Goal: Complete application form

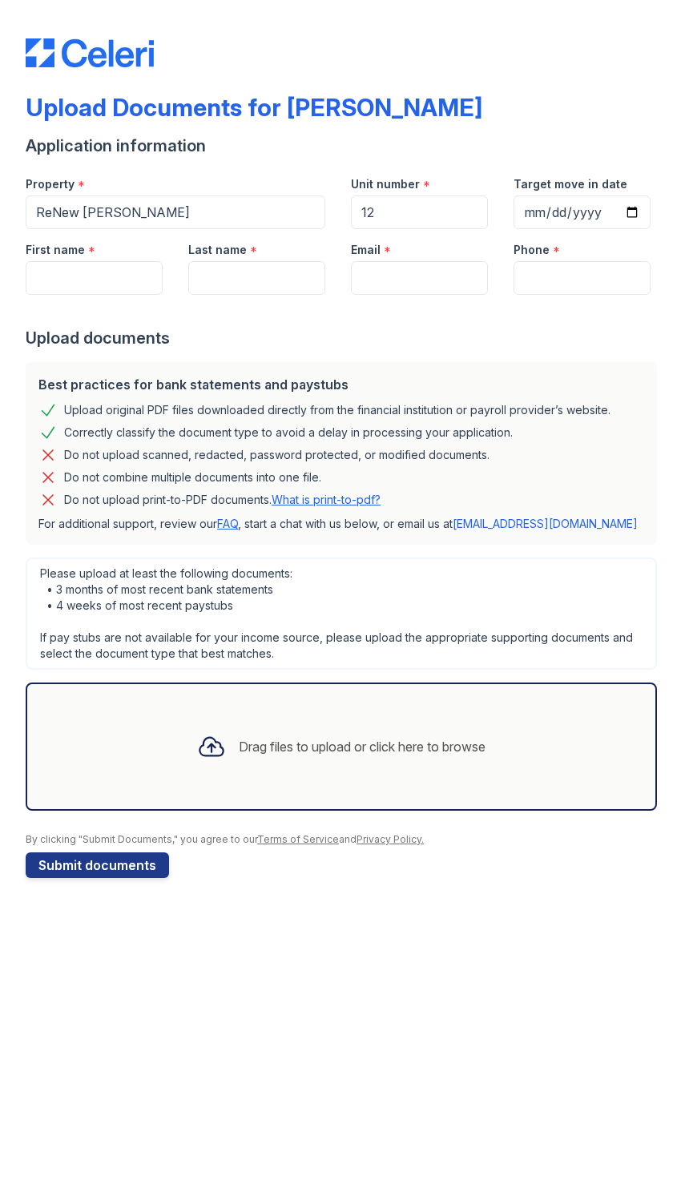
scroll to position [40, 248]
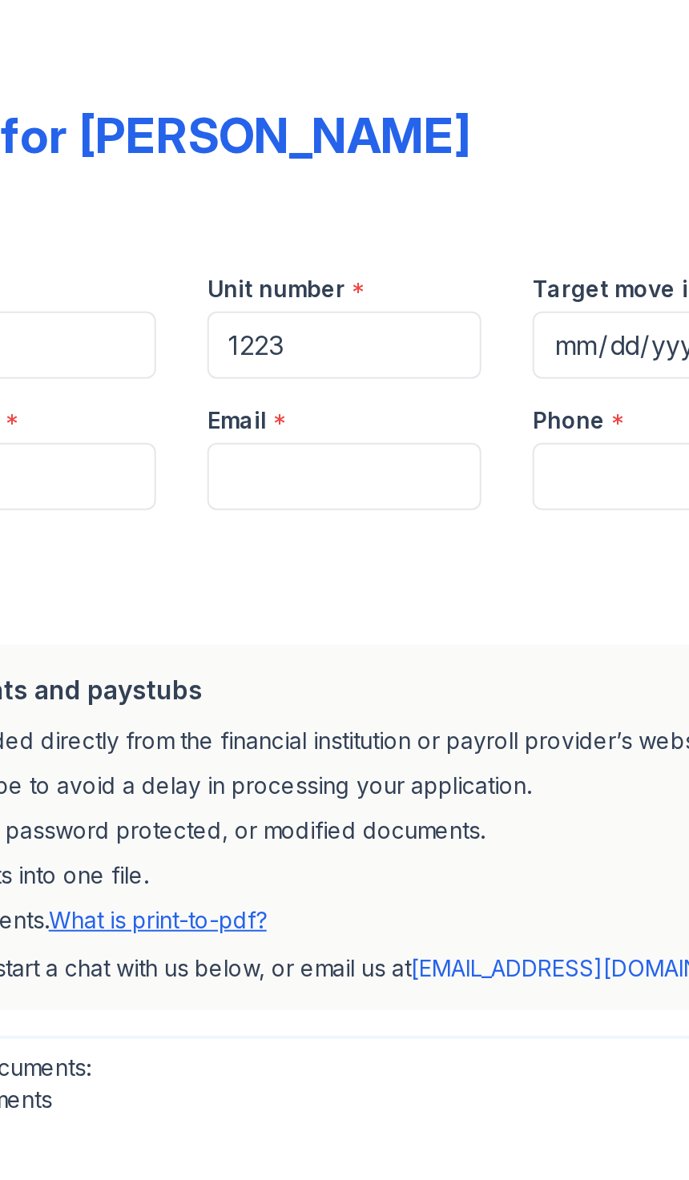
type input "1223"
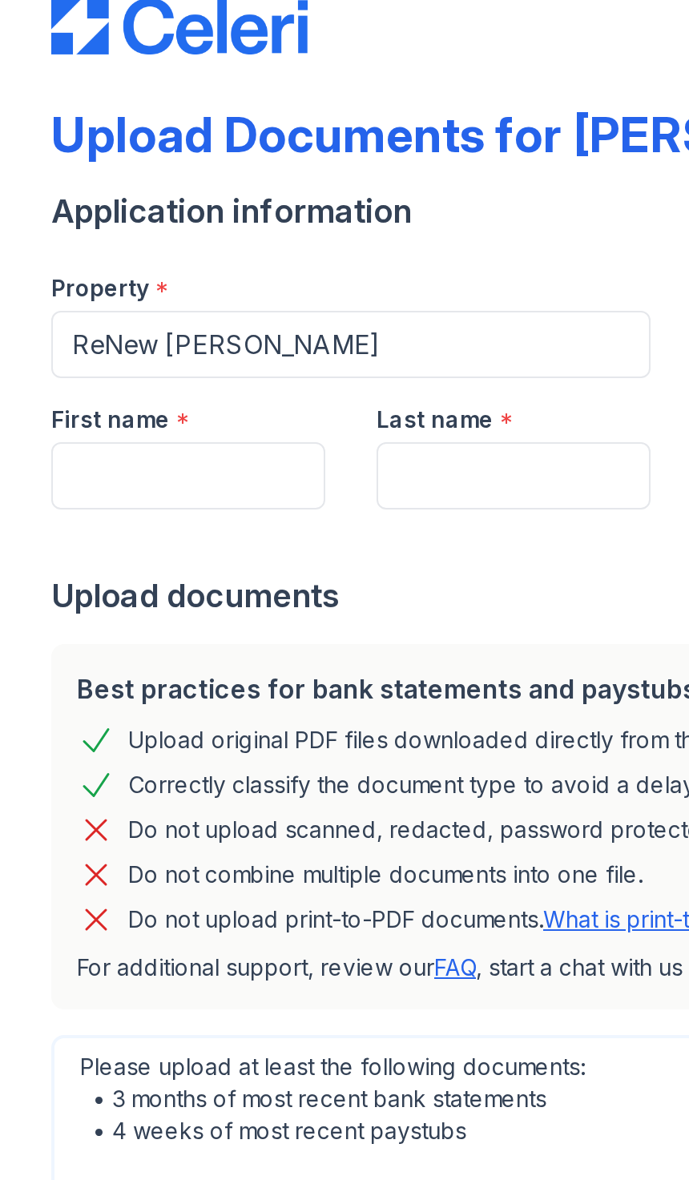
scroll to position [0, 0]
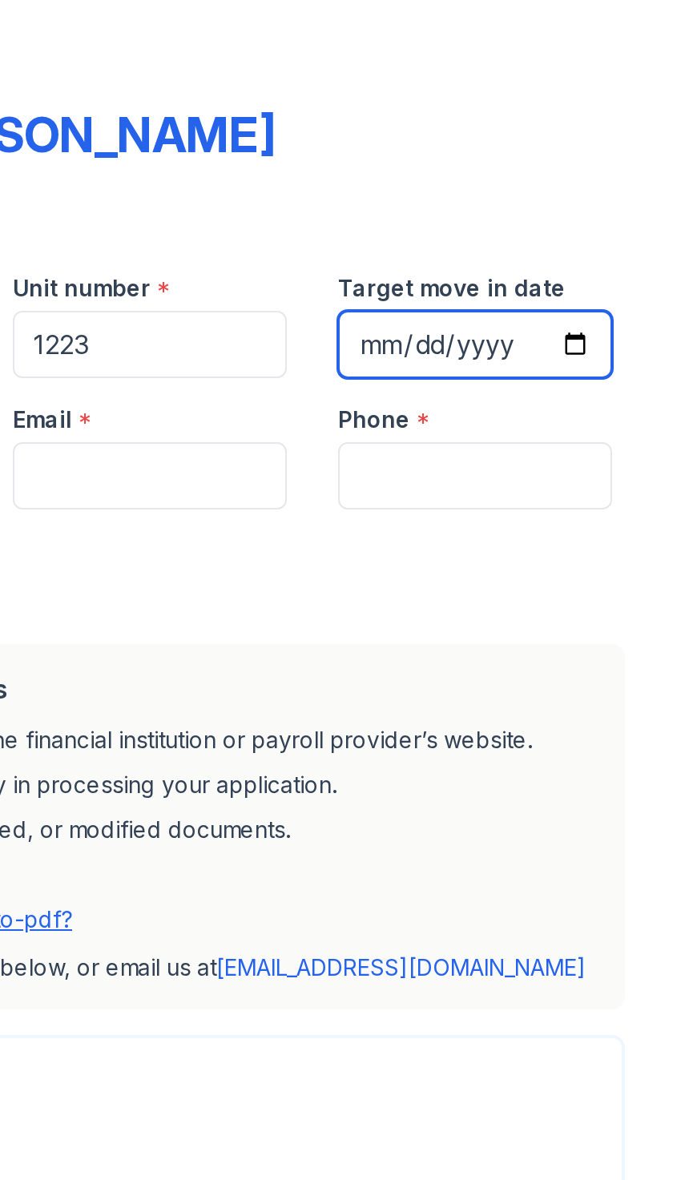
click at [514, 196] on input "Target move in date" at bounding box center [582, 213] width 137 height 34
type input "[DATE]"
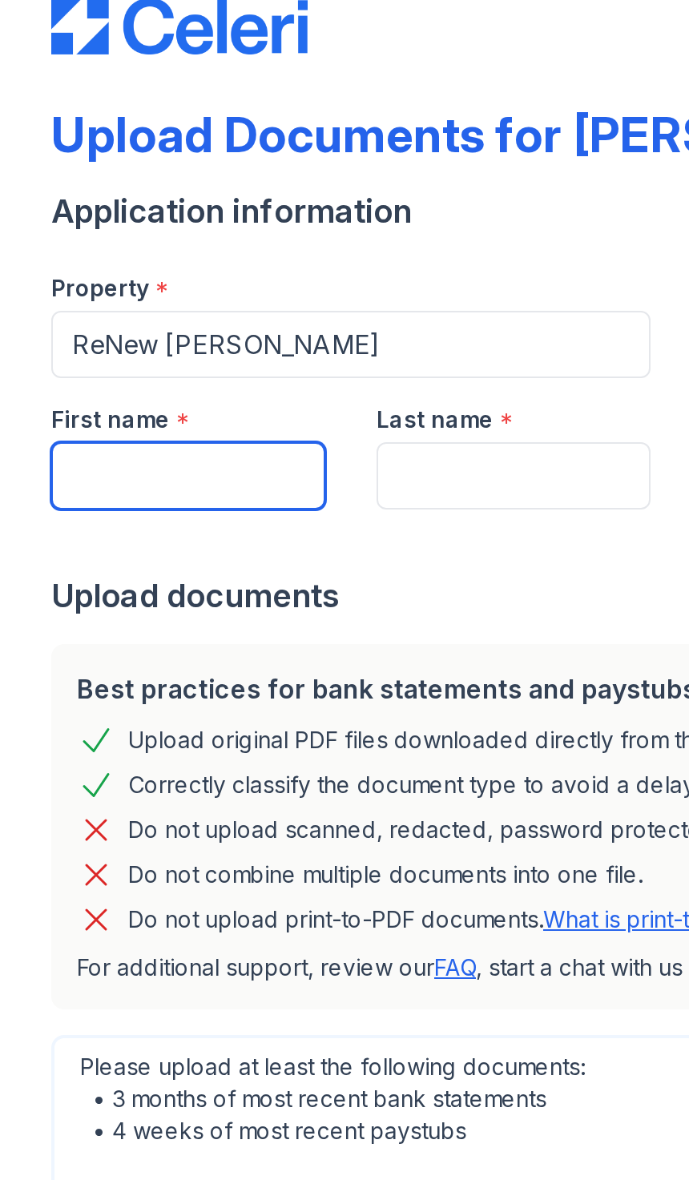
click at [131, 261] on input "First name" at bounding box center [94, 278] width 137 height 34
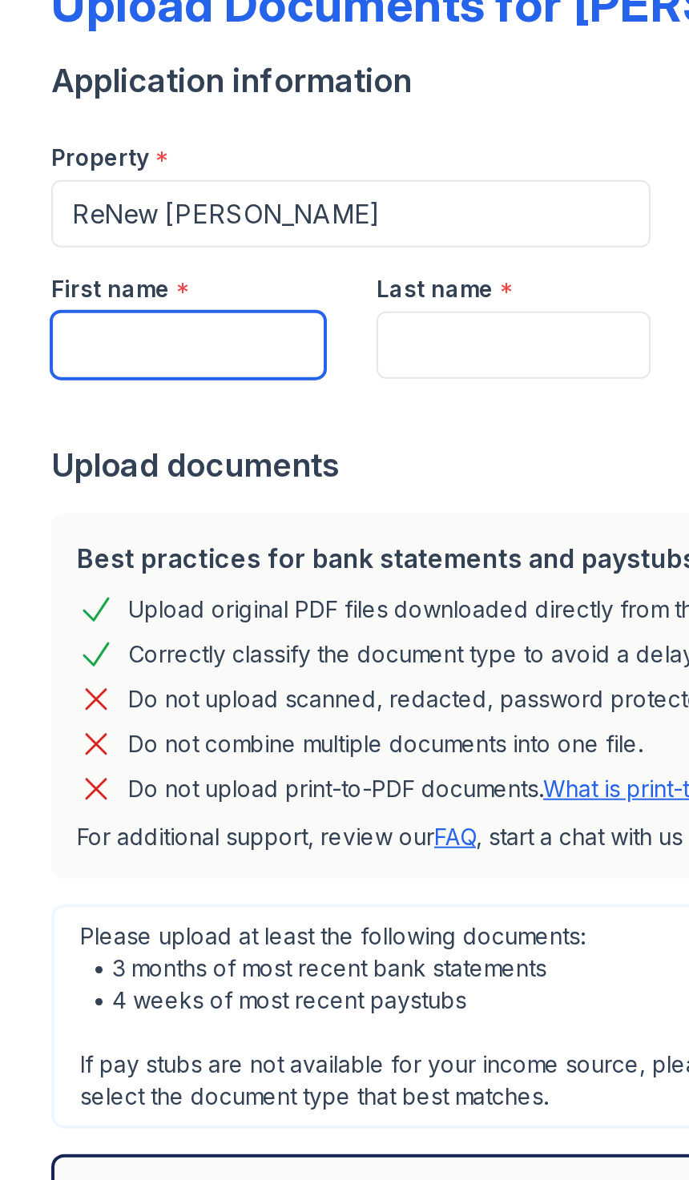
type input "[PERSON_NAME]"
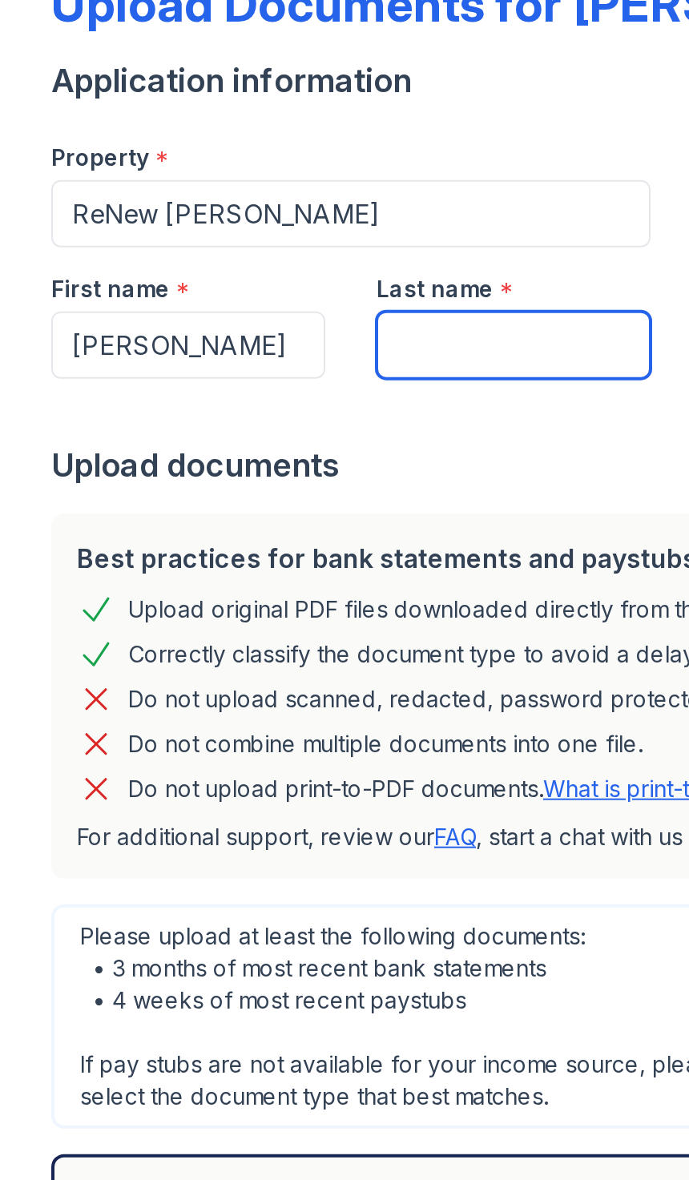
type input "[PERSON_NAME]"
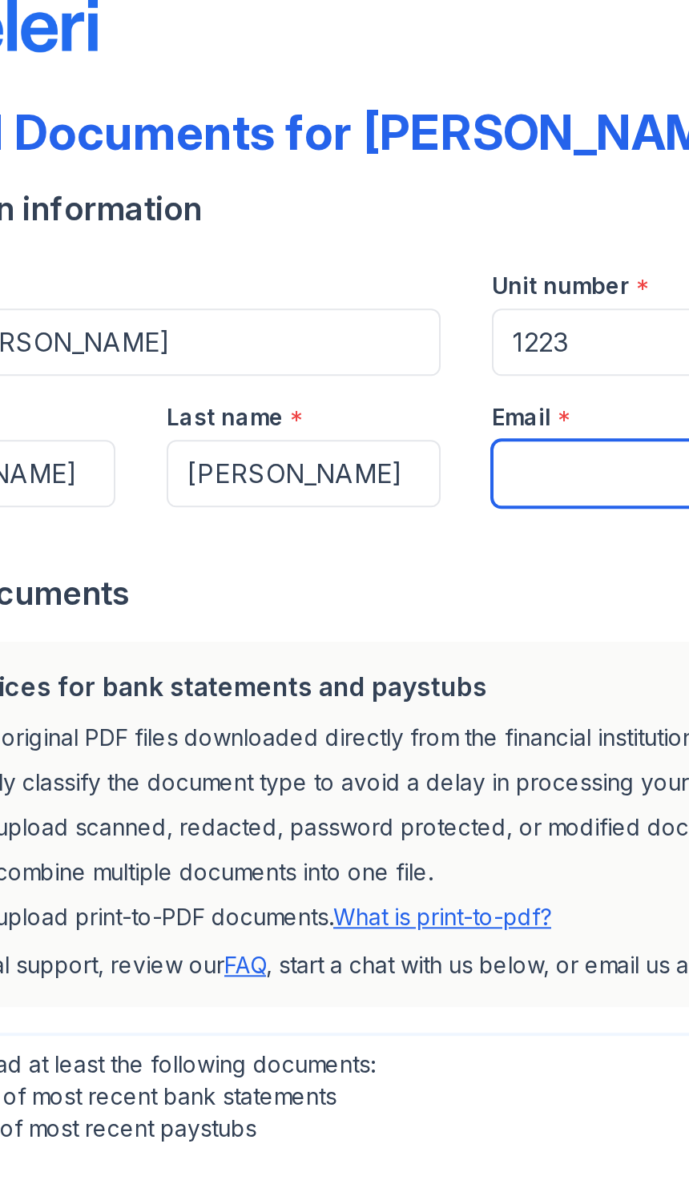
click at [351, 261] on input "Email" at bounding box center [419, 278] width 137 height 34
paste input "e"
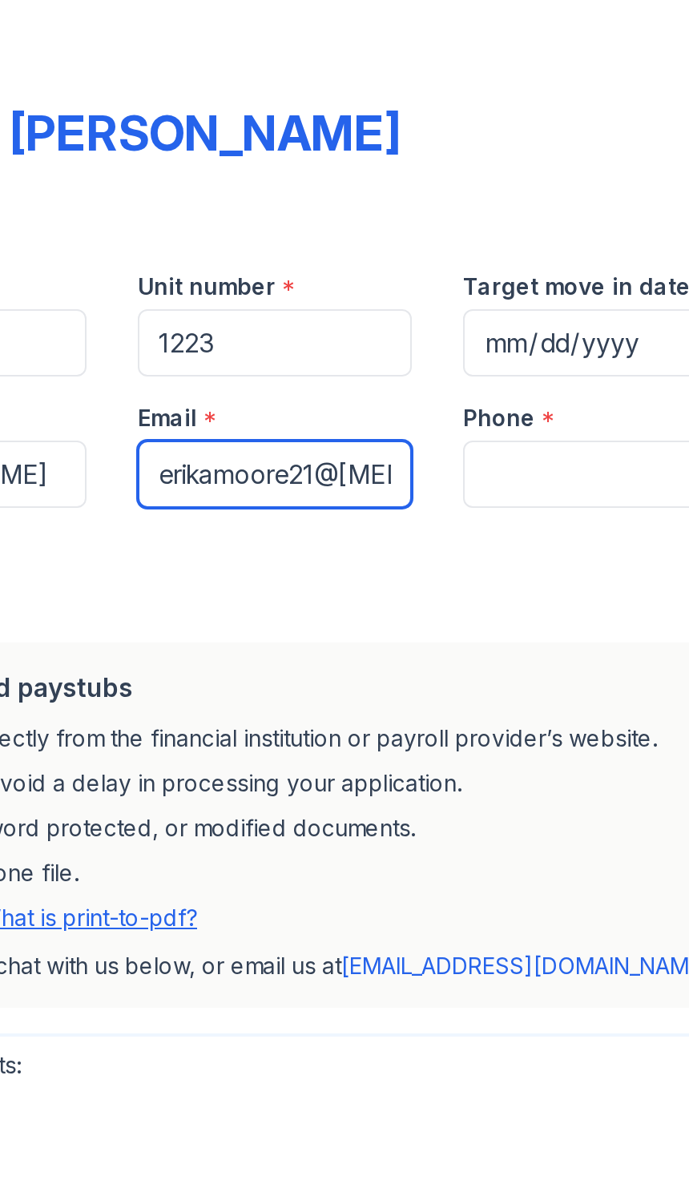
type input "erikamoore21@oclo"
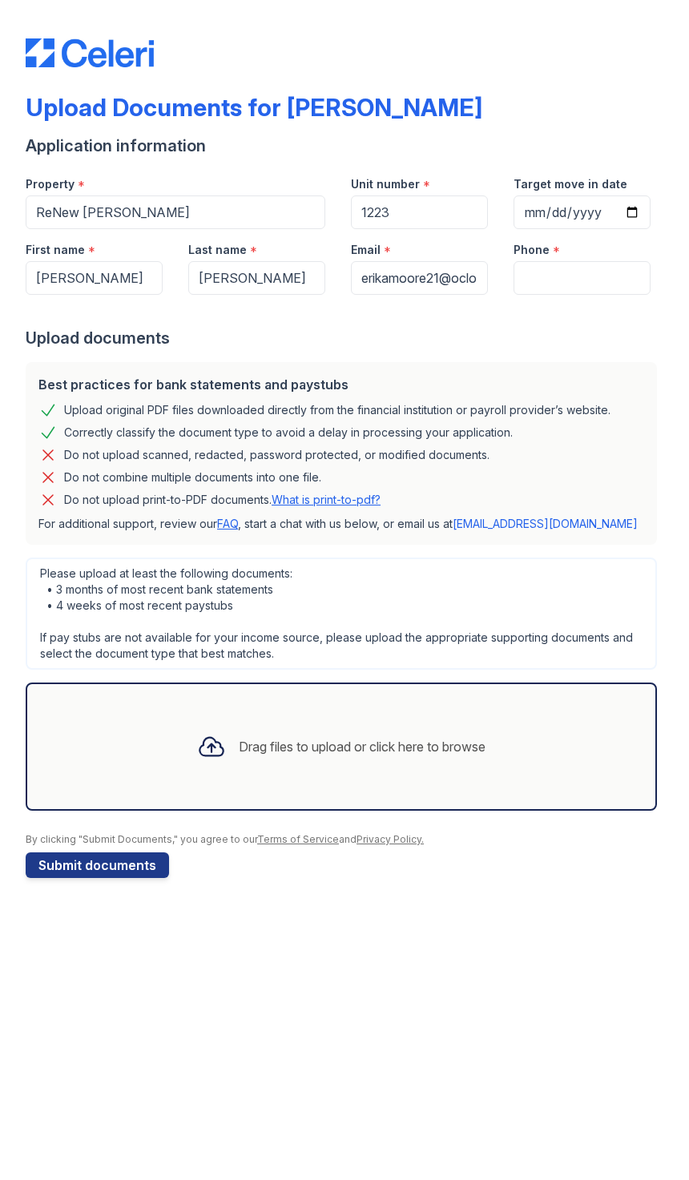
scroll to position [87, 248]
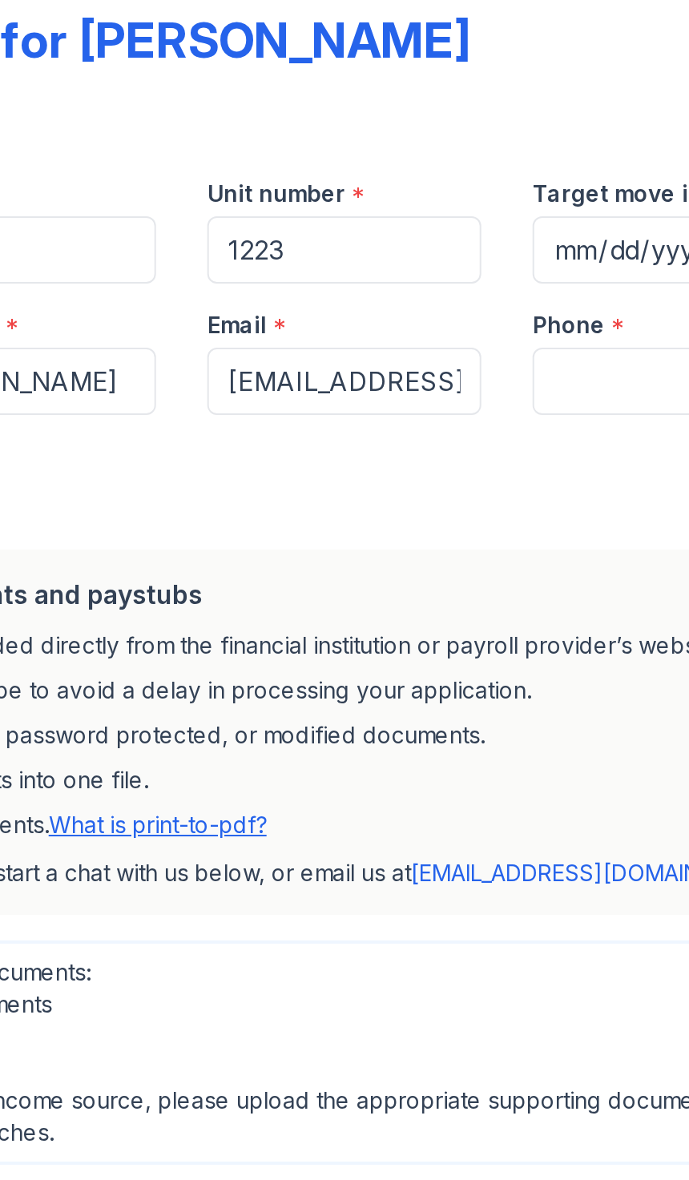
type input "[EMAIL_ADDRESS][DOMAIN_NAME]"
click at [514, 261] on input "Phone" at bounding box center [582, 278] width 137 height 34
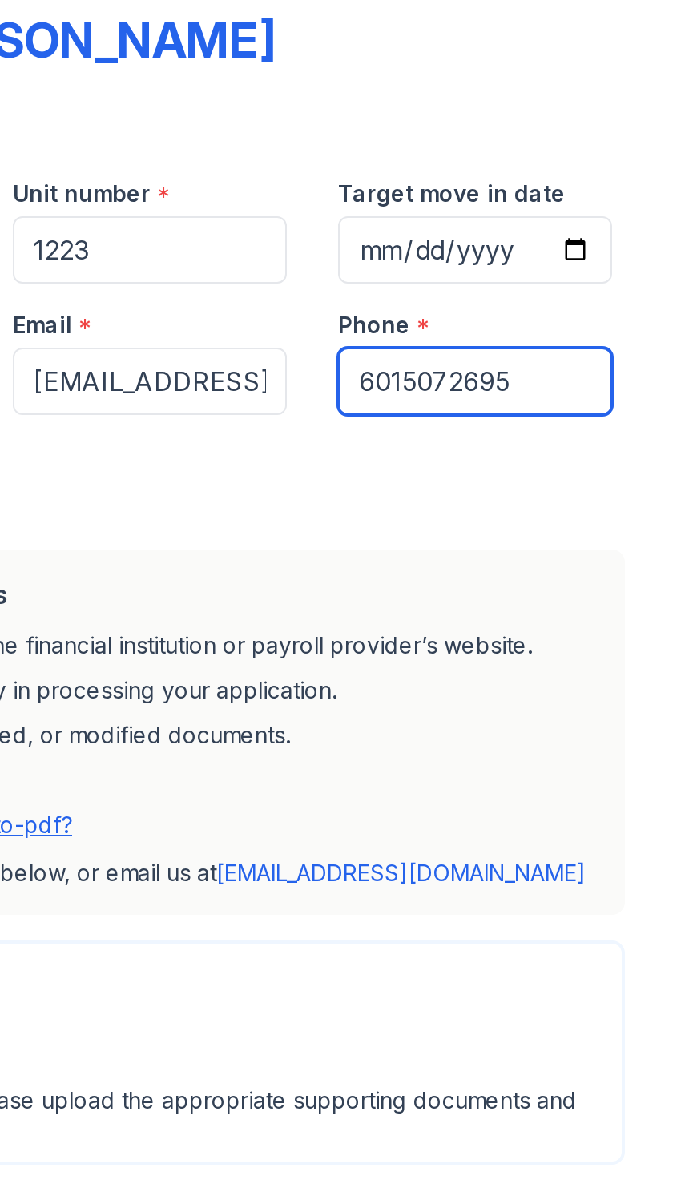
type input "6015072695"
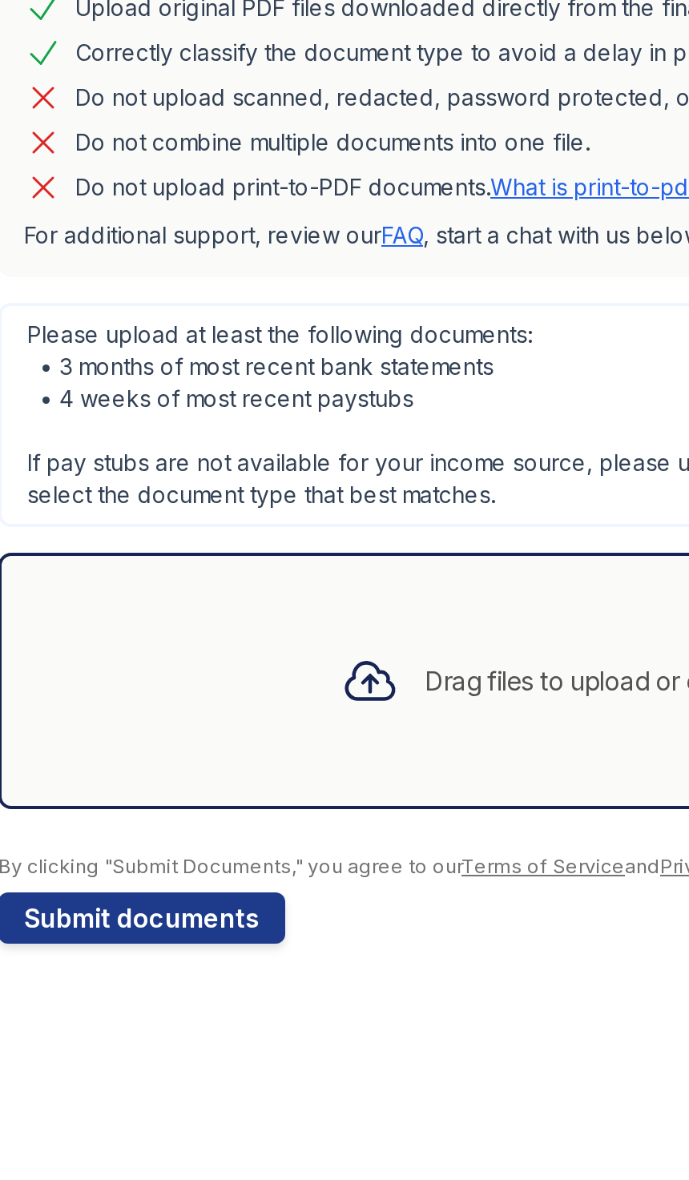
click at [292, 737] on div "Drag files to upload or click here to browse" at bounding box center [362, 746] width 247 height 19
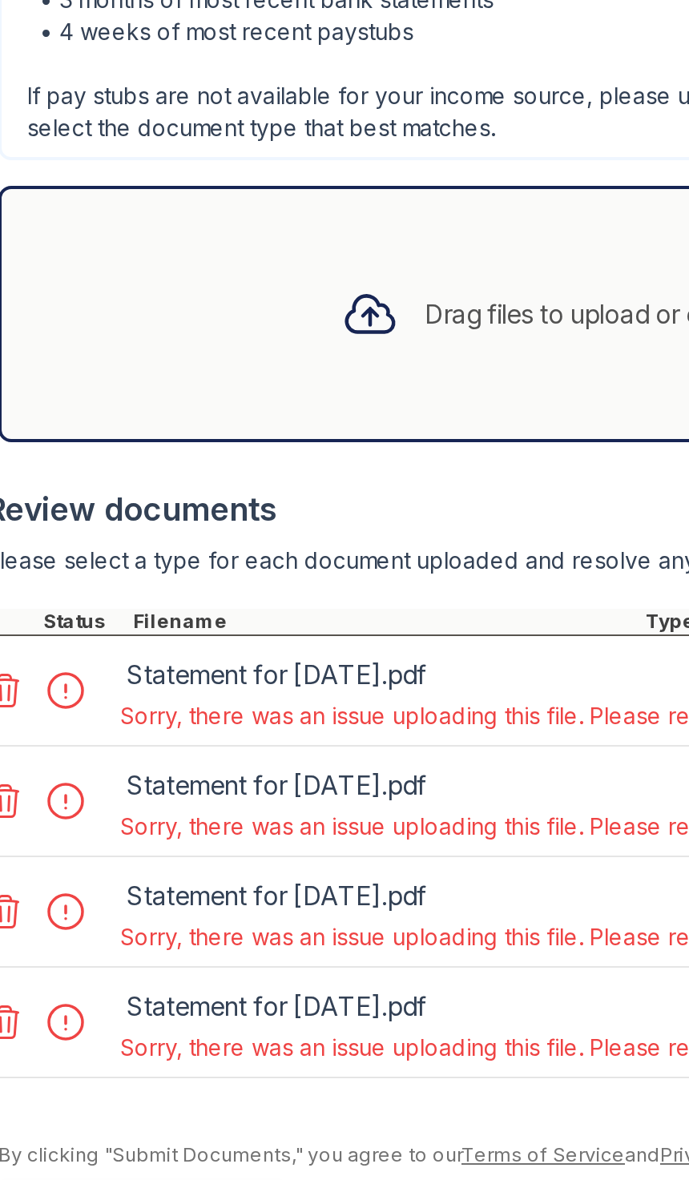
scroll to position [0, 0]
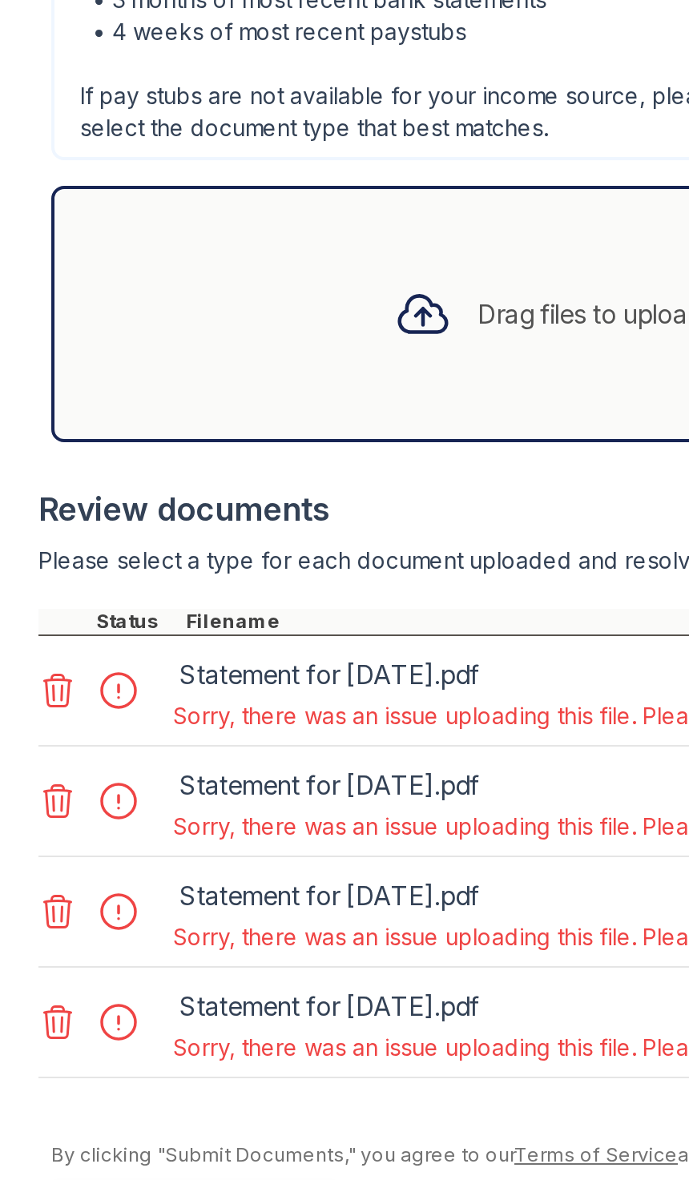
click at [7, 348] on div "Upload Documents for [PERSON_NAME] Application information Property * [PERSON_N…" at bounding box center [344, 590] width 689 height 1180
click at [15, 349] on div "Upload Documents for [PERSON_NAME] Application information Property * [PERSON_N…" at bounding box center [344, 590] width 689 height 1180
click at [284, 683] on div "Drag files to upload or click here to browse" at bounding box center [341, 747] width 631 height 128
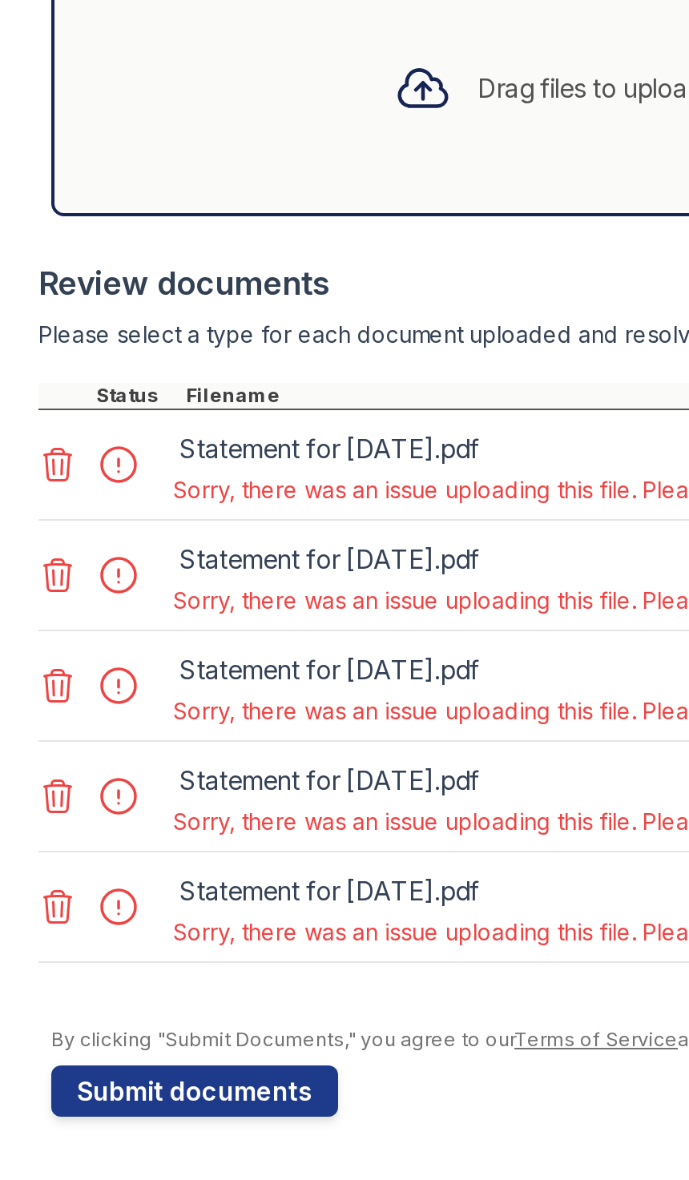
scroll to position [113, 0]
click at [27, 1035] on icon at bounding box center [29, 1043] width 14 height 16
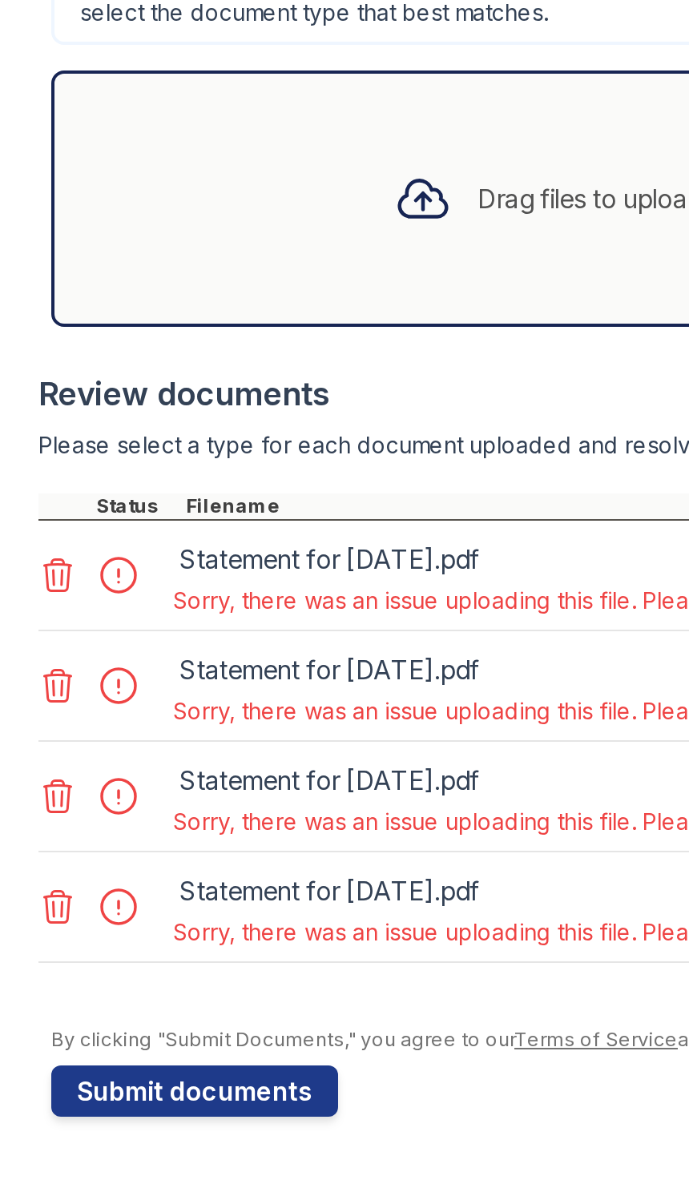
click at [28, 1035] on icon at bounding box center [29, 1043] width 14 height 16
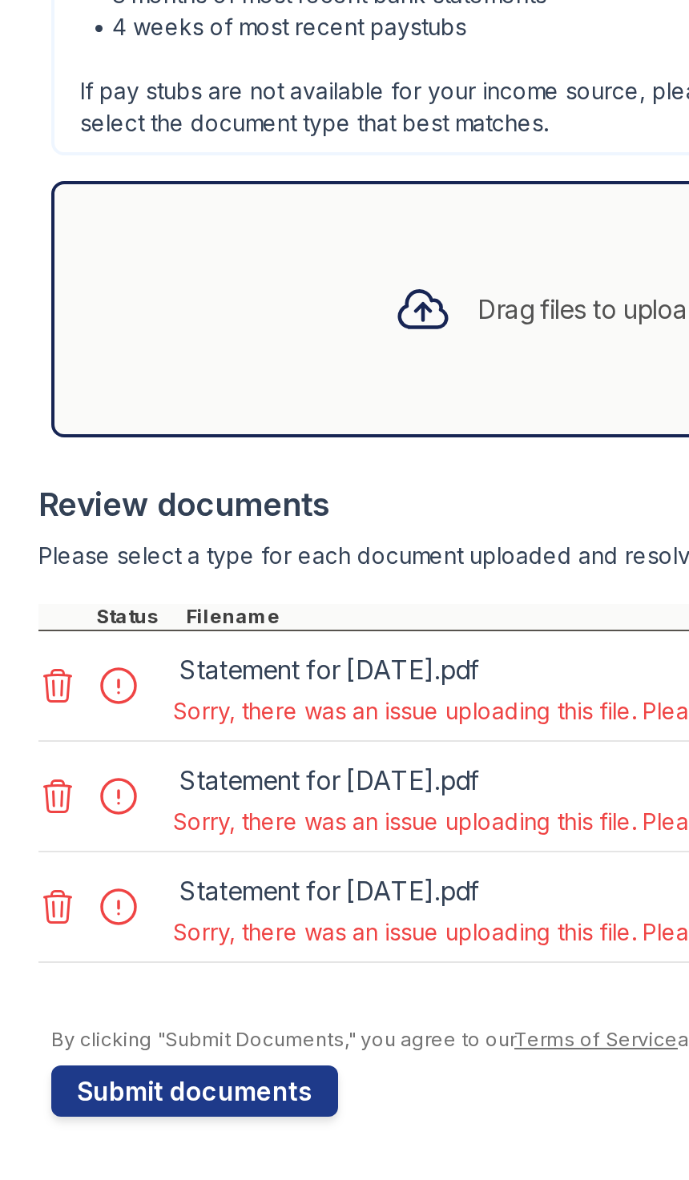
scroll to position [2, 0]
click at [25, 1035] on icon at bounding box center [29, 1043] width 14 height 16
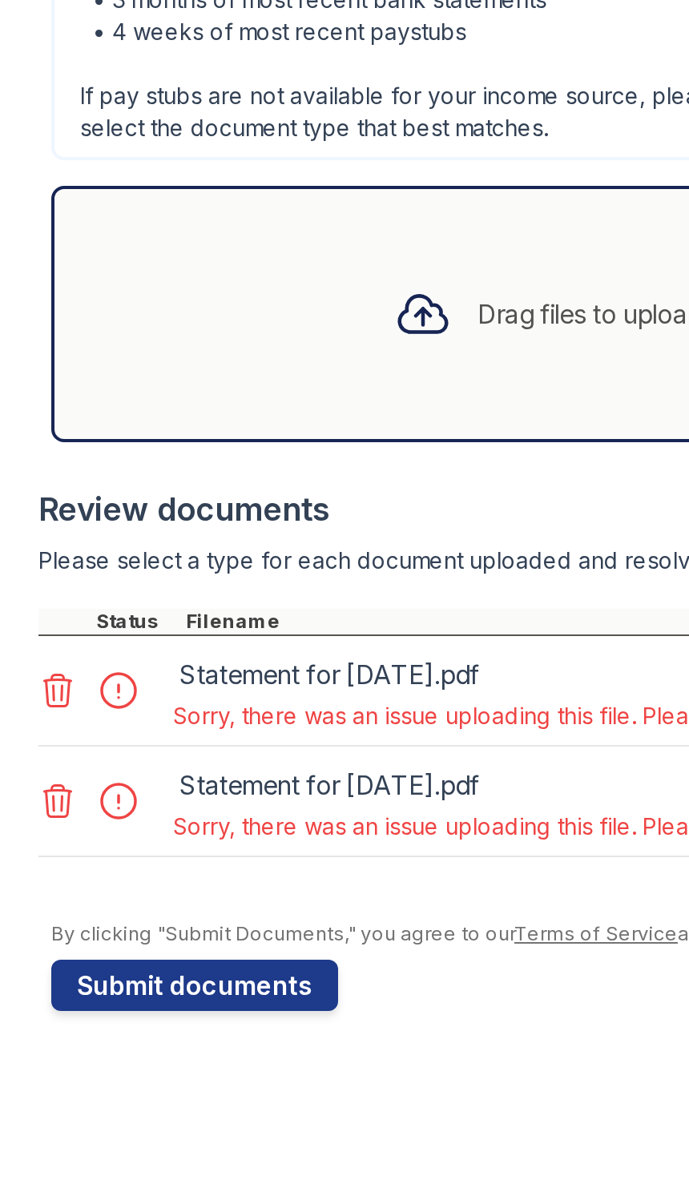
click at [26, 981] on icon at bounding box center [28, 990] width 19 height 19
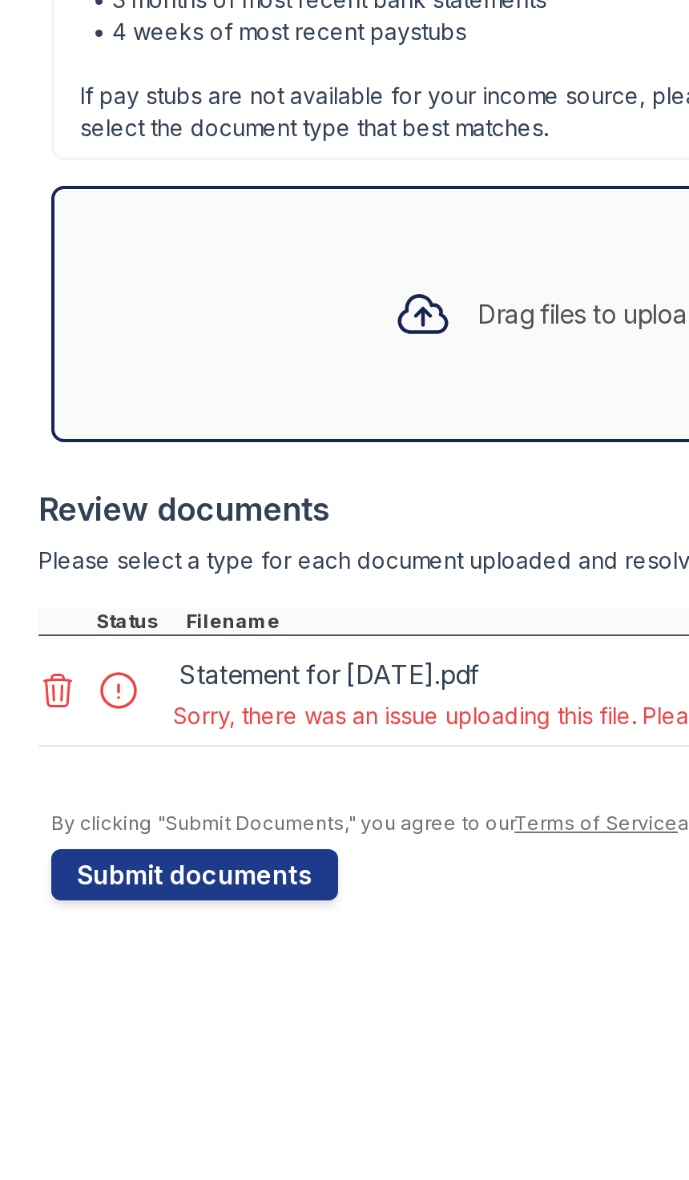
click at [27, 926] on icon at bounding box center [28, 935] width 19 height 19
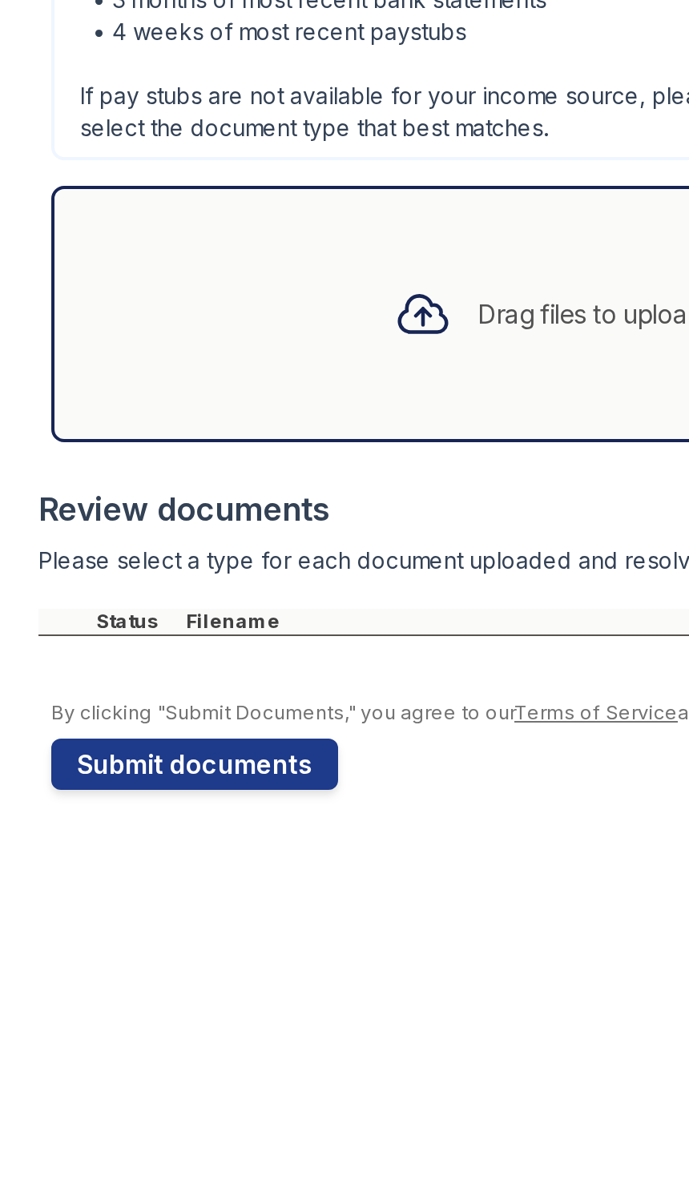
click at [267, 720] on div "Drag files to upload or click here to browse" at bounding box center [341, 747] width 314 height 54
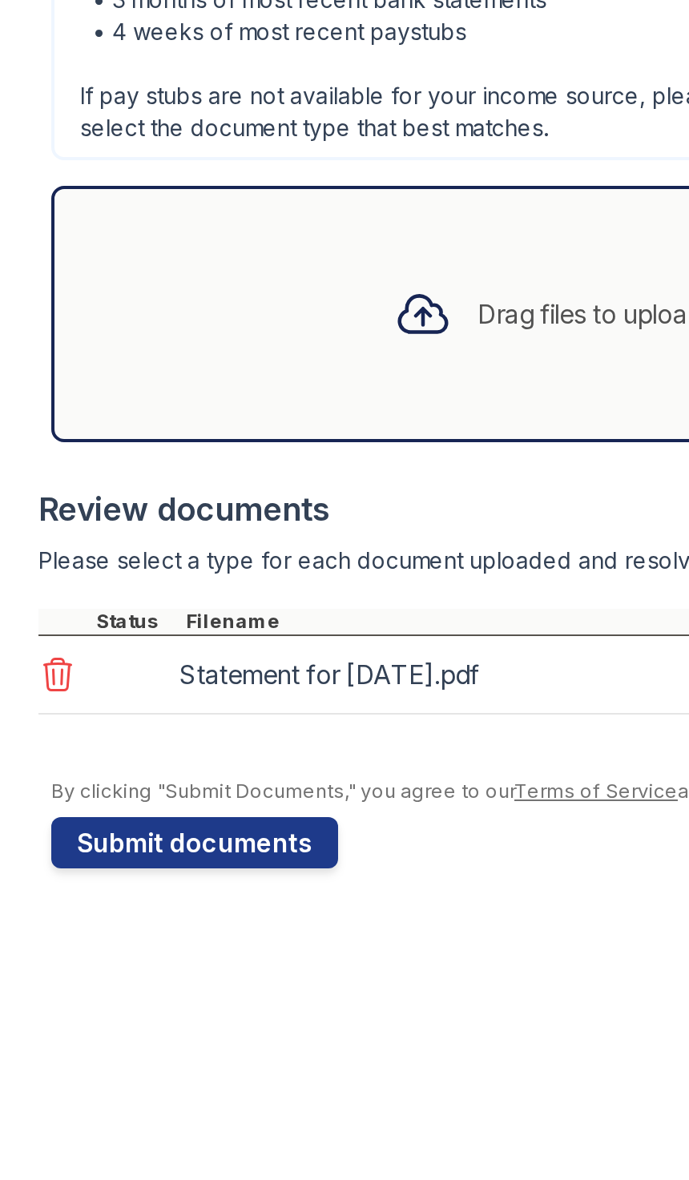
click at [267, 737] on div "Drag files to upload or click here to browse" at bounding box center [362, 746] width 247 height 19
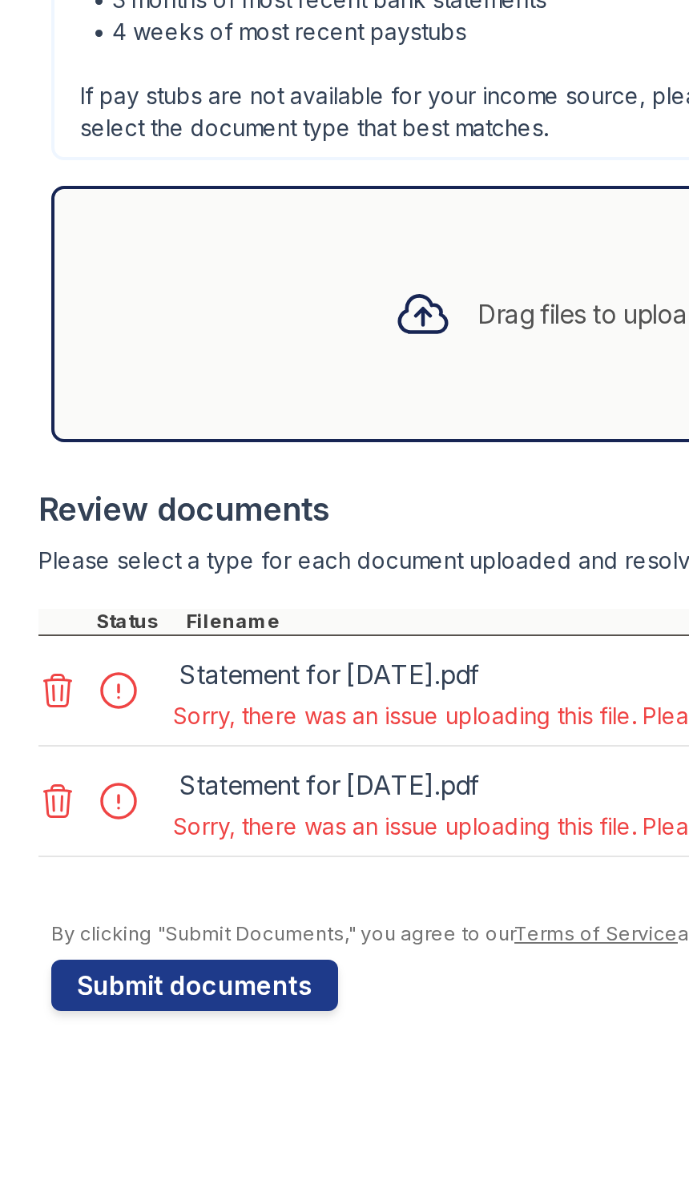
click at [6, 348] on div "Upload Documents for [PERSON_NAME] Application information Property * [PERSON_N…" at bounding box center [344, 590] width 689 height 1180
click at [11, 352] on div "Upload Documents for [PERSON_NAME] Application information Property * [PERSON_N…" at bounding box center [344, 590] width 689 height 1180
click at [20, 926] on icon at bounding box center [28, 935] width 19 height 19
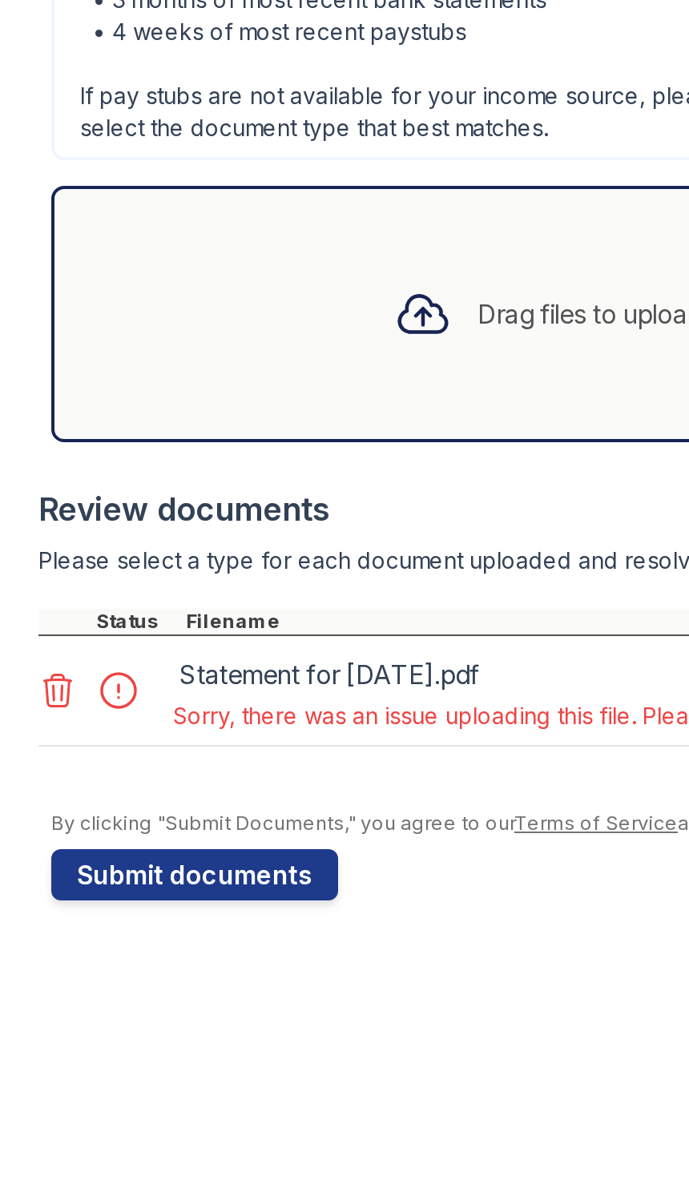
click at [22, 926] on icon at bounding box center [28, 935] width 19 height 19
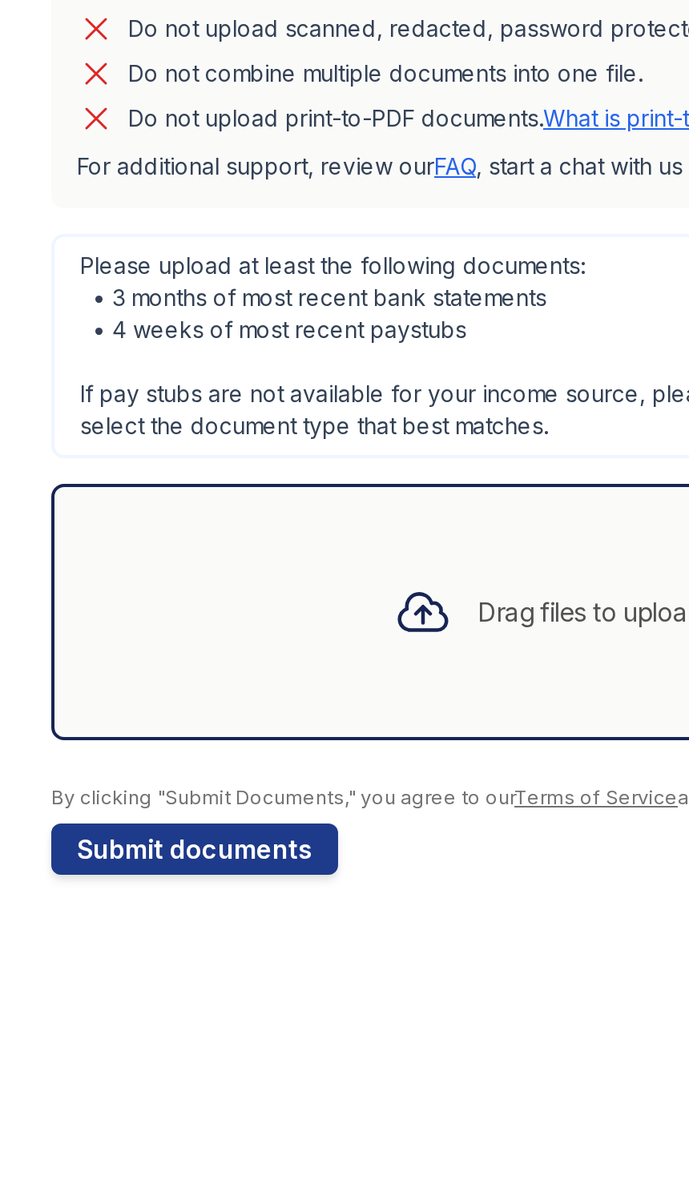
click at [250, 720] on div "Drag files to upload or click here to browse" at bounding box center [341, 747] width 314 height 54
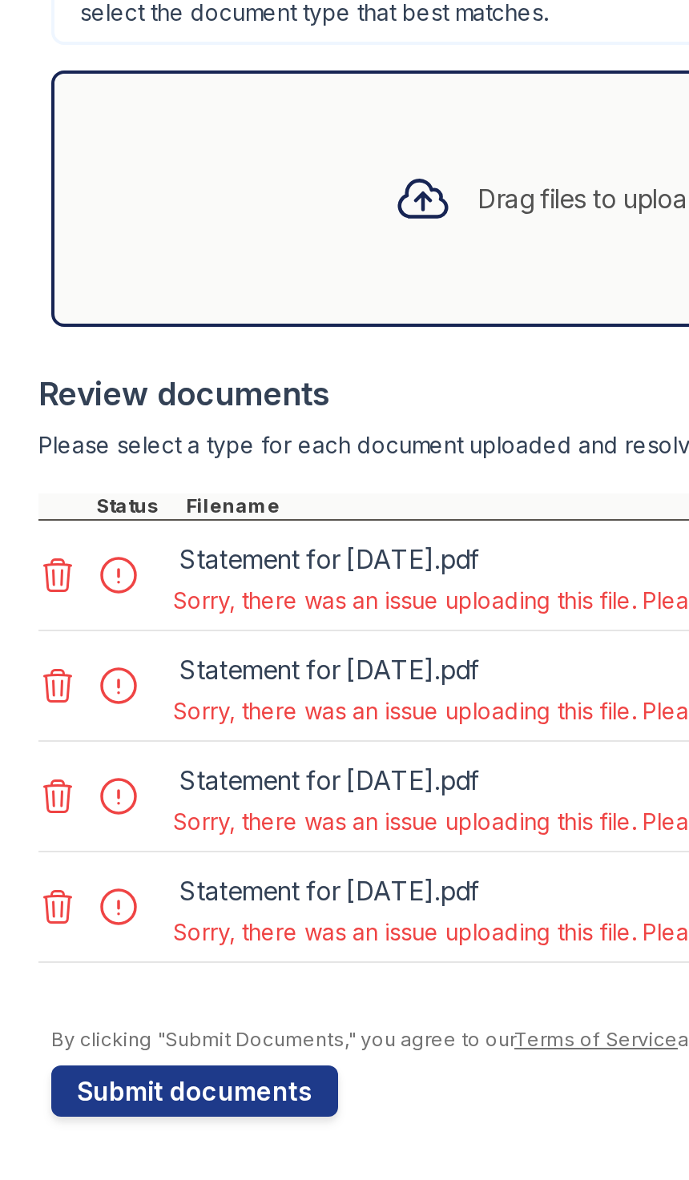
click at [11, 284] on div "Upload Documents for [PERSON_NAME] Application information Property * [PERSON_N…" at bounding box center [344, 532] width 689 height 1180
click at [26, 868] on icon at bounding box center [28, 877] width 19 height 19
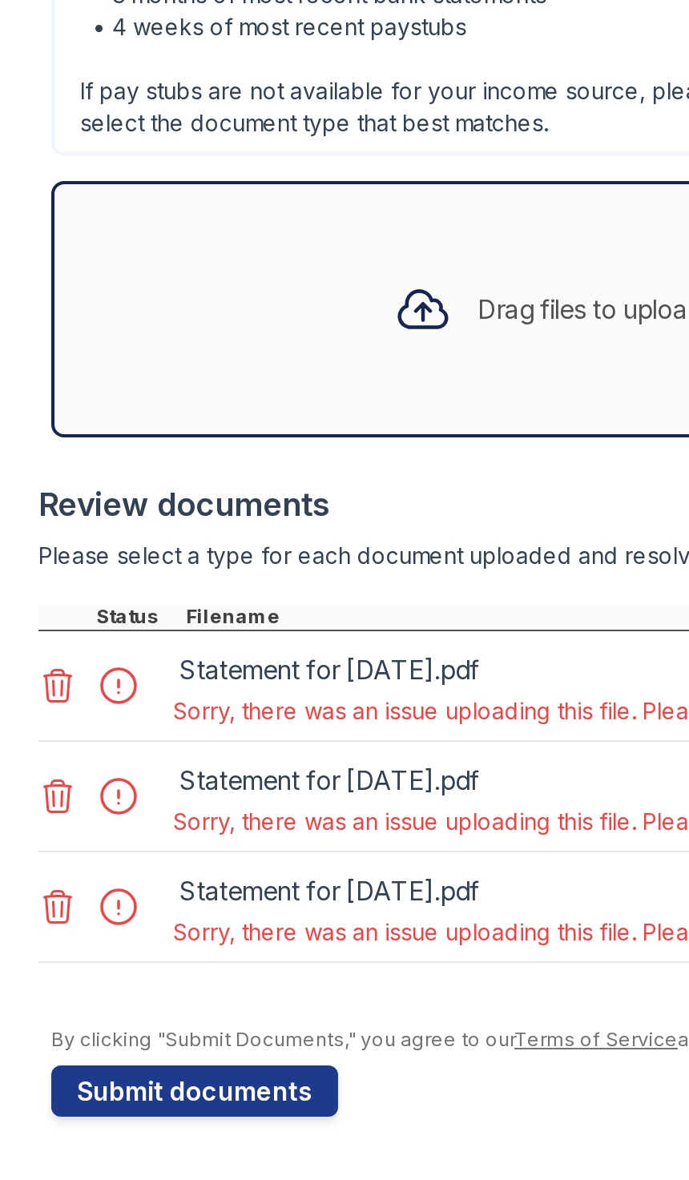
click at [25, 923] on icon at bounding box center [28, 932] width 19 height 19
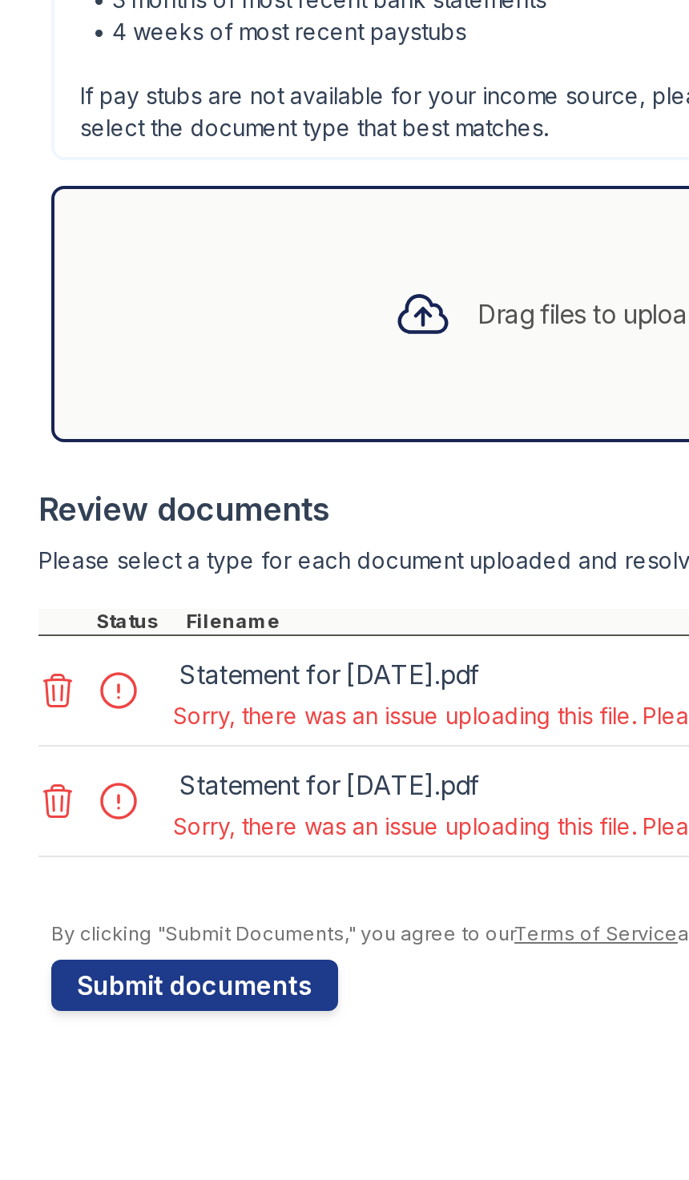
click at [23, 926] on icon at bounding box center [28, 935] width 19 height 19
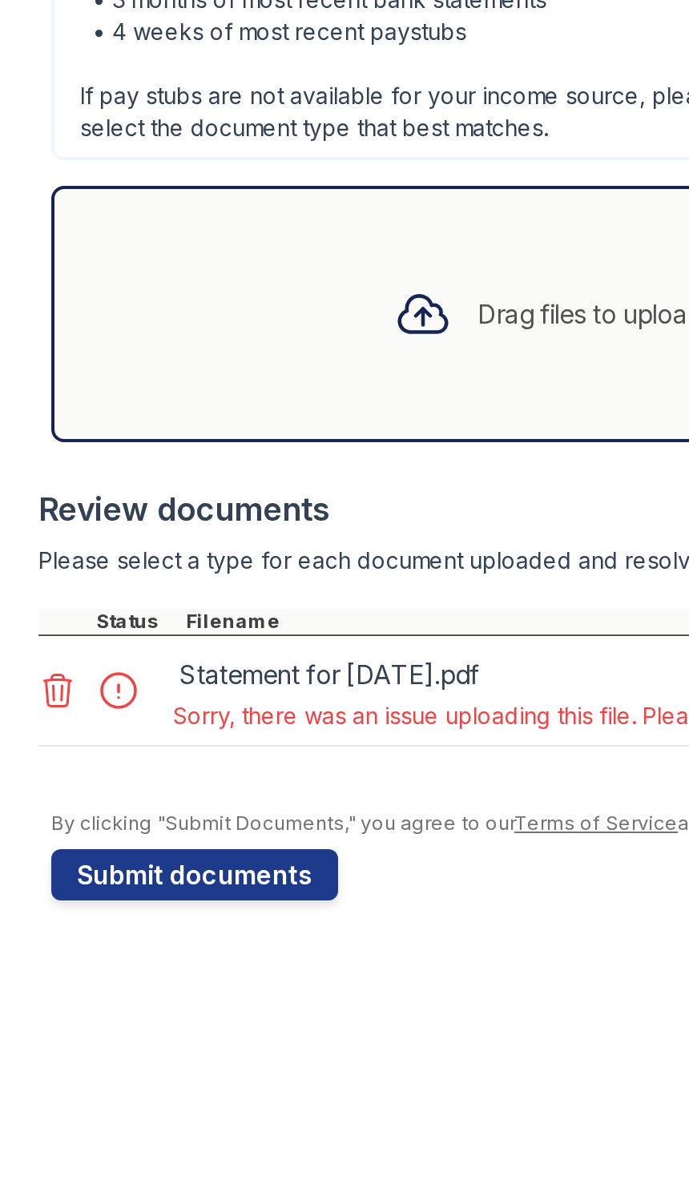
click at [32, 926] on icon at bounding box center [28, 935] width 19 height 19
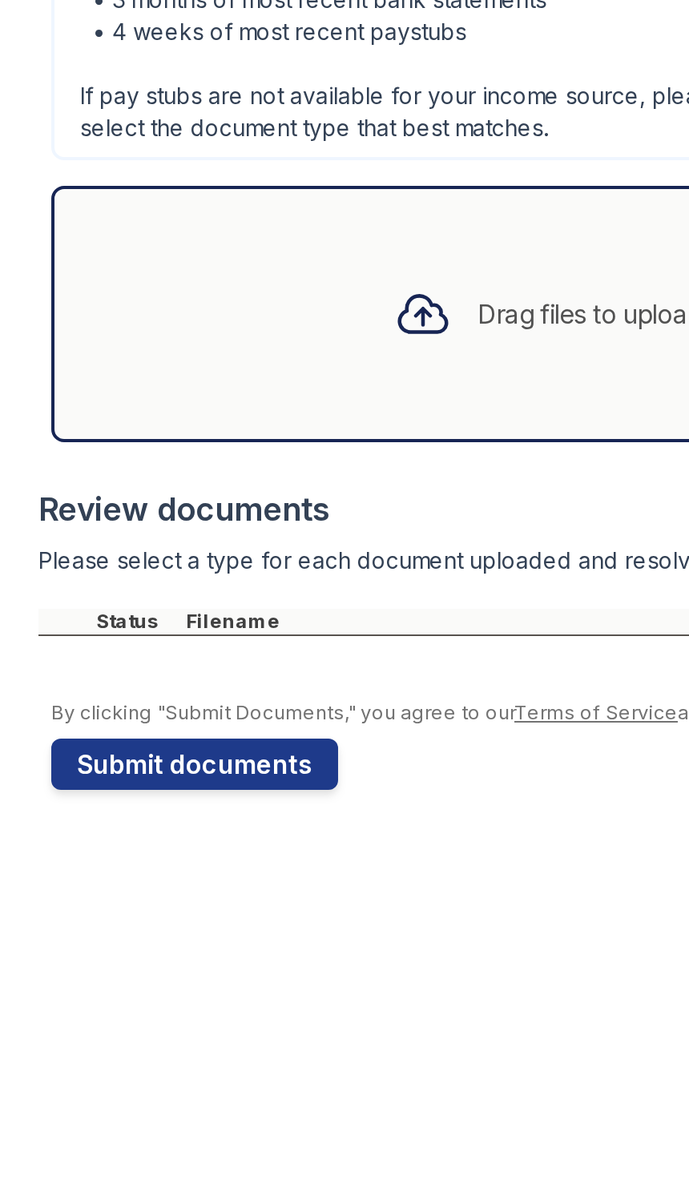
click at [284, 720] on div "Drag files to upload or click here to browse" at bounding box center [341, 747] width 314 height 54
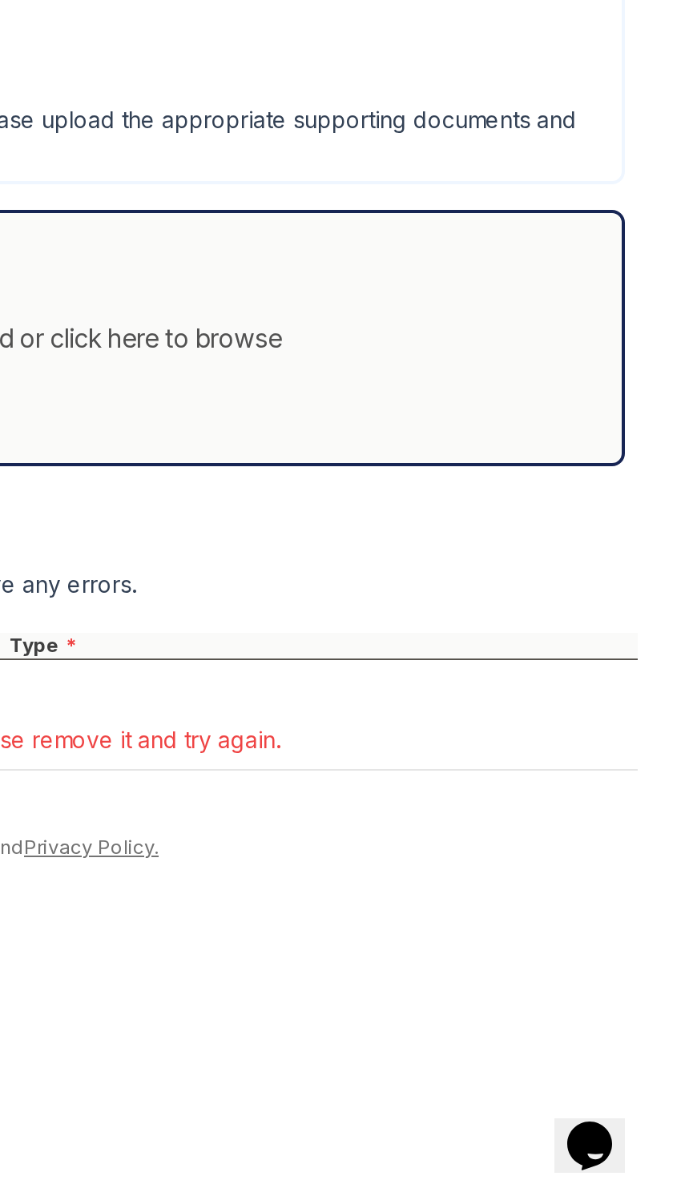
click at [583, 1099] on icon "Chat widget" at bounding box center [572, 1111] width 22 height 24
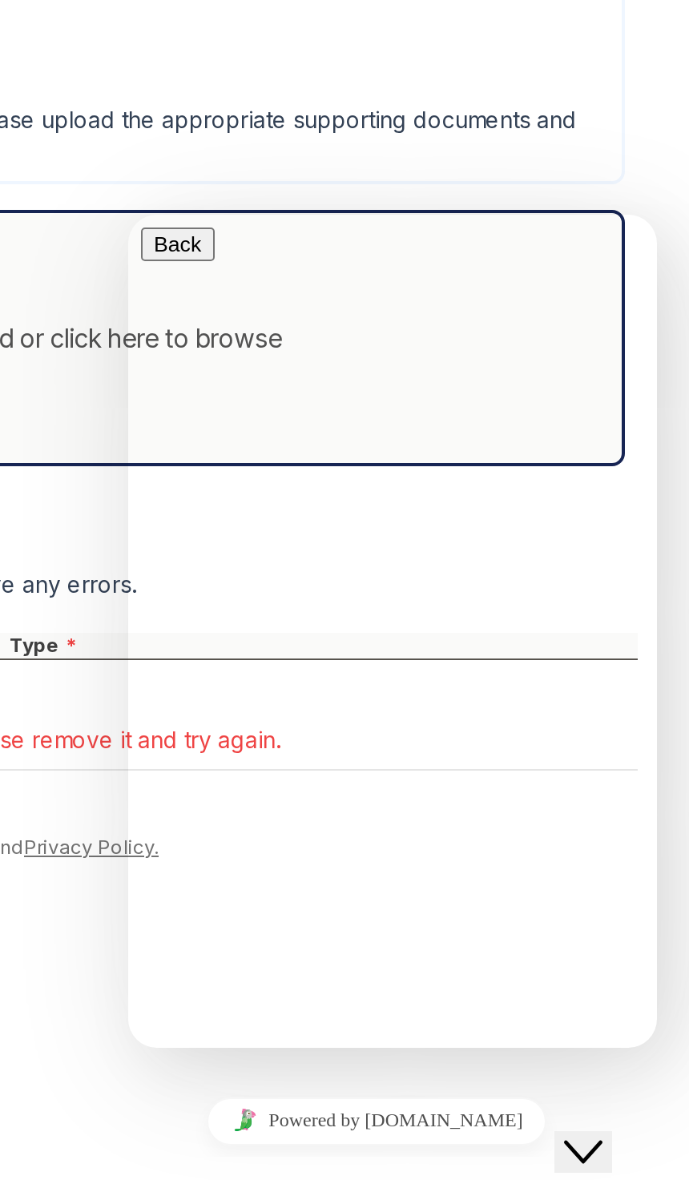
click at [228, 524] on div "Upload Documents for [PERSON_NAME] Application information Property * [PERSON_N…" at bounding box center [344, 590] width 689 height 1180
click at [34, 833] on div "Review documents" at bounding box center [341, 844] width 644 height 22
click at [206, 558] on div "Please upload at least the following documents: • 3 months of most recent bank …" at bounding box center [341, 614] width 631 height 112
click at [43, 878] on div at bounding box center [341, 886] width 644 height 16
click at [309, 558] on div "Please upload at least the following documents: • 3 months of most recent bank …" at bounding box center [341, 614] width 631 height 112
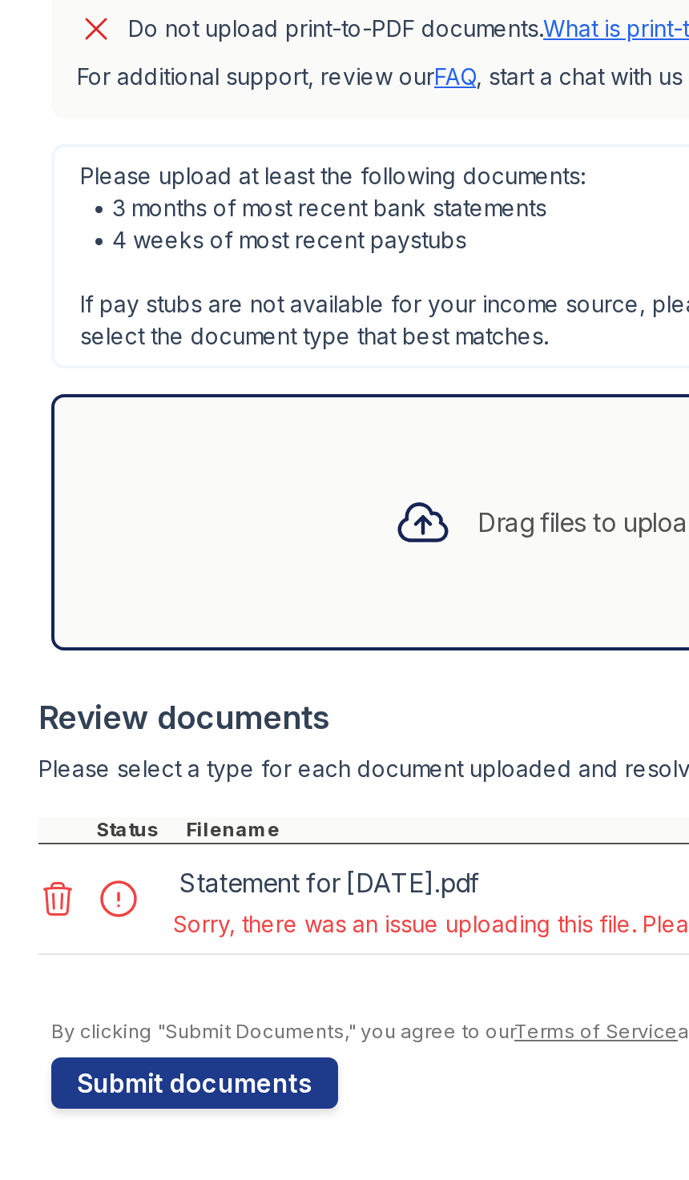
click at [25, 927] on icon at bounding box center [29, 935] width 14 height 16
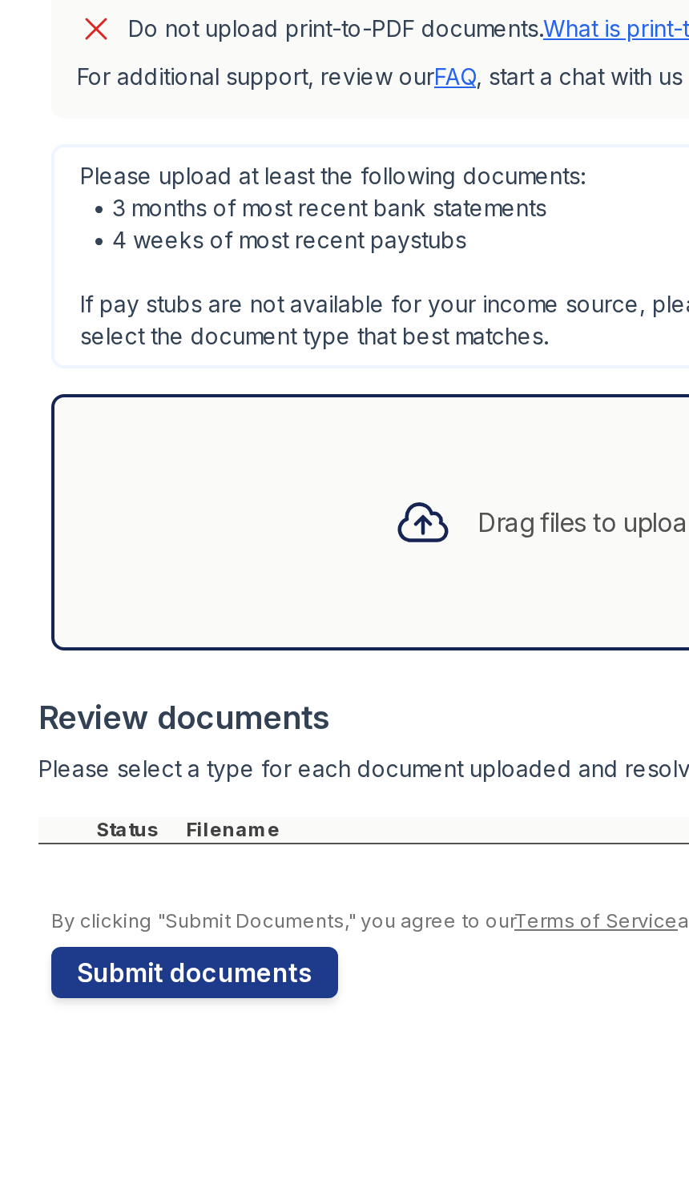
click at [219, 732] on icon at bounding box center [211, 746] width 29 height 29
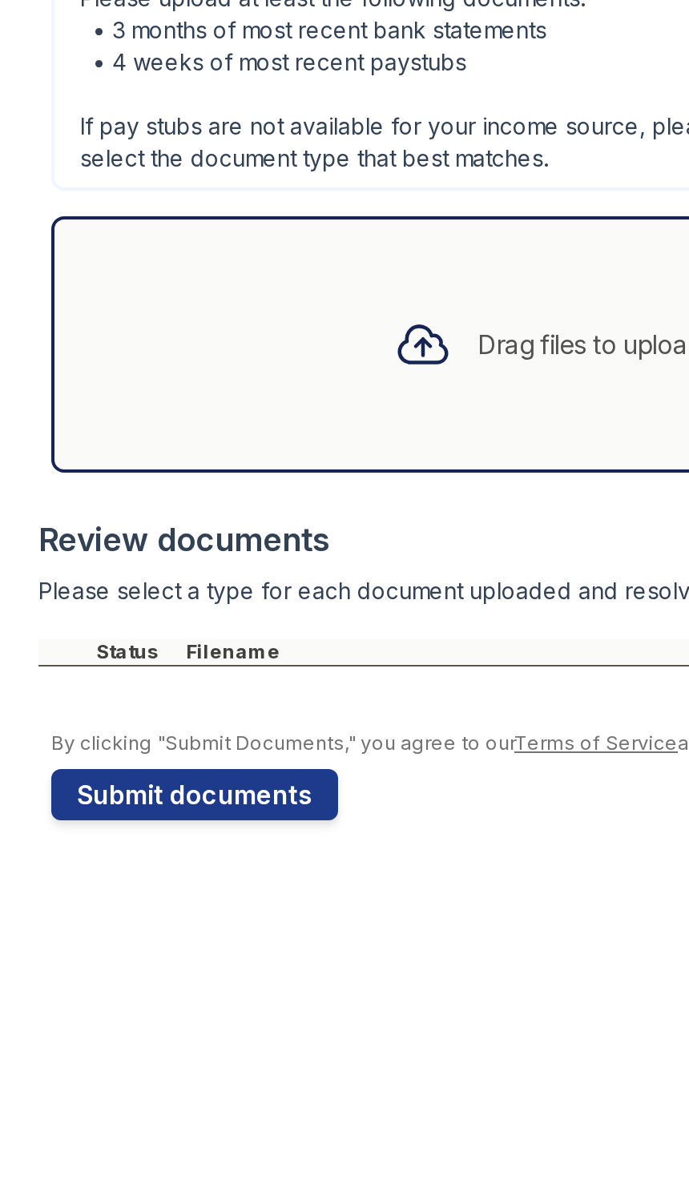
click at [236, 720] on div "Drag files to upload or click here to browse" at bounding box center [341, 747] width 314 height 54
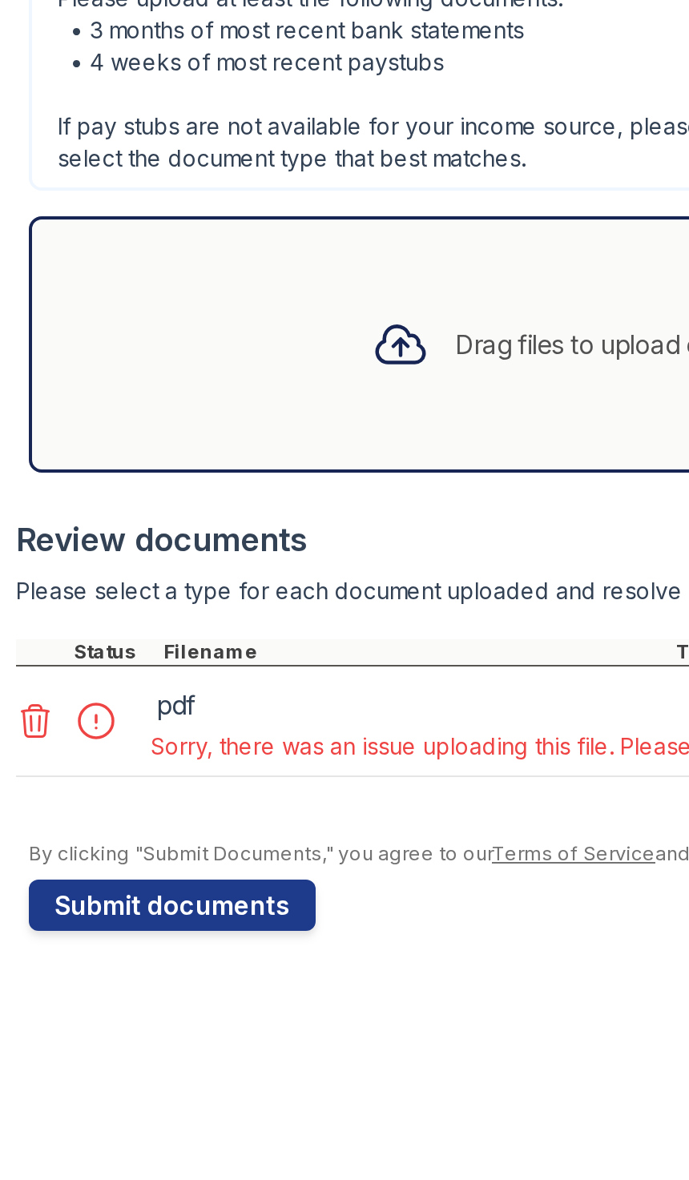
click at [22, 927] on icon at bounding box center [29, 935] width 14 height 16
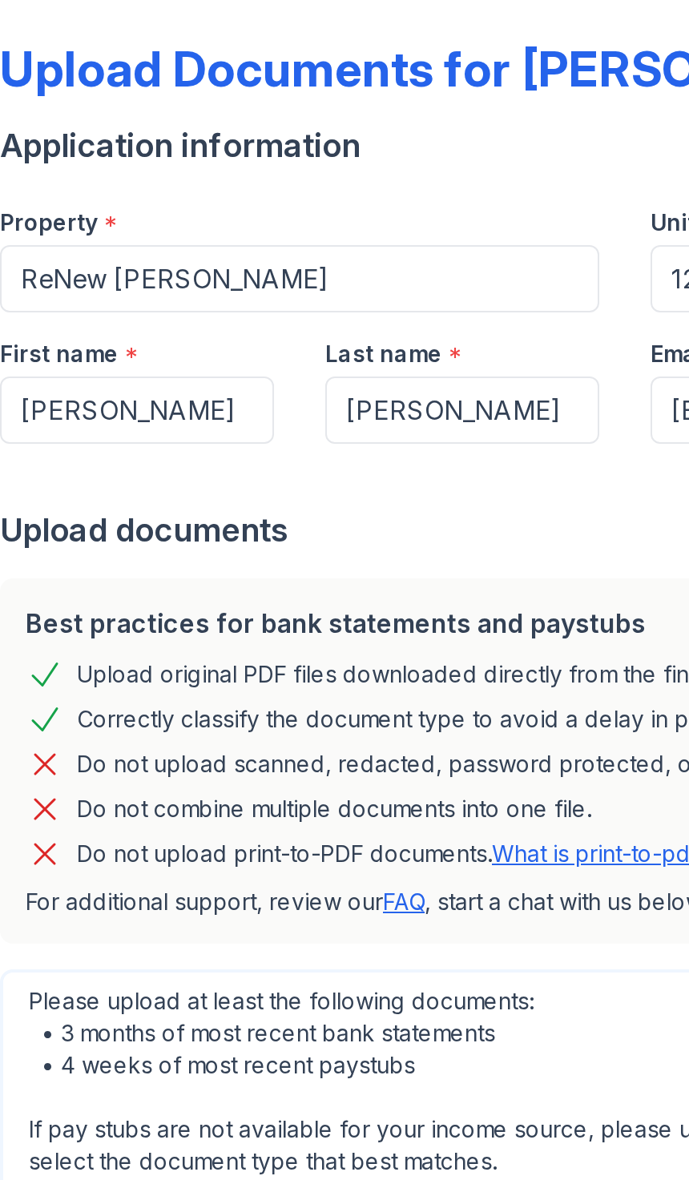
click at [316, 493] on link "What is print-to-pdf?" at bounding box center [326, 500] width 109 height 14
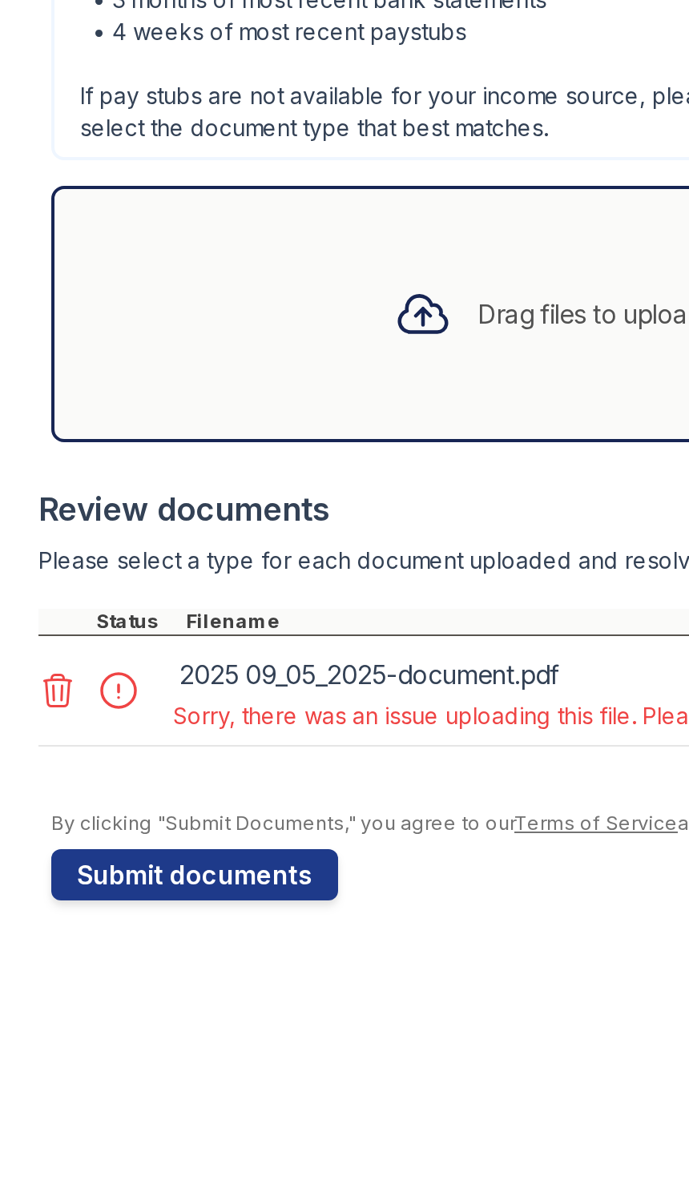
click at [263, 720] on div "Drag files to upload or click here to browse" at bounding box center [341, 747] width 314 height 54
click at [280, 720] on div "Drag files to upload or click here to browse" at bounding box center [341, 747] width 314 height 54
click at [32, 926] on icon at bounding box center [28, 935] width 19 height 19
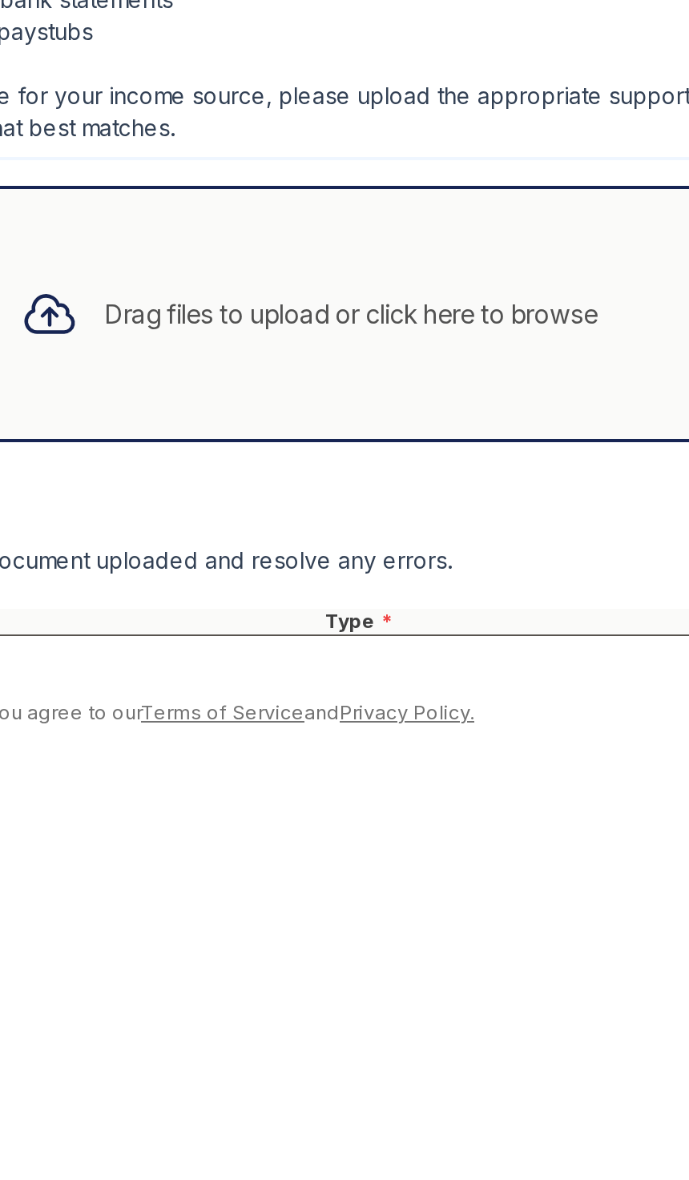
click at [276, 720] on div "Drag files to upload or click here to browse" at bounding box center [341, 747] width 314 height 54
click at [256, 737] on div "Drag files to upload or click here to browse" at bounding box center [362, 746] width 247 height 19
click at [250, 737] on div "Drag files to upload or click here to browse" at bounding box center [362, 746] width 247 height 19
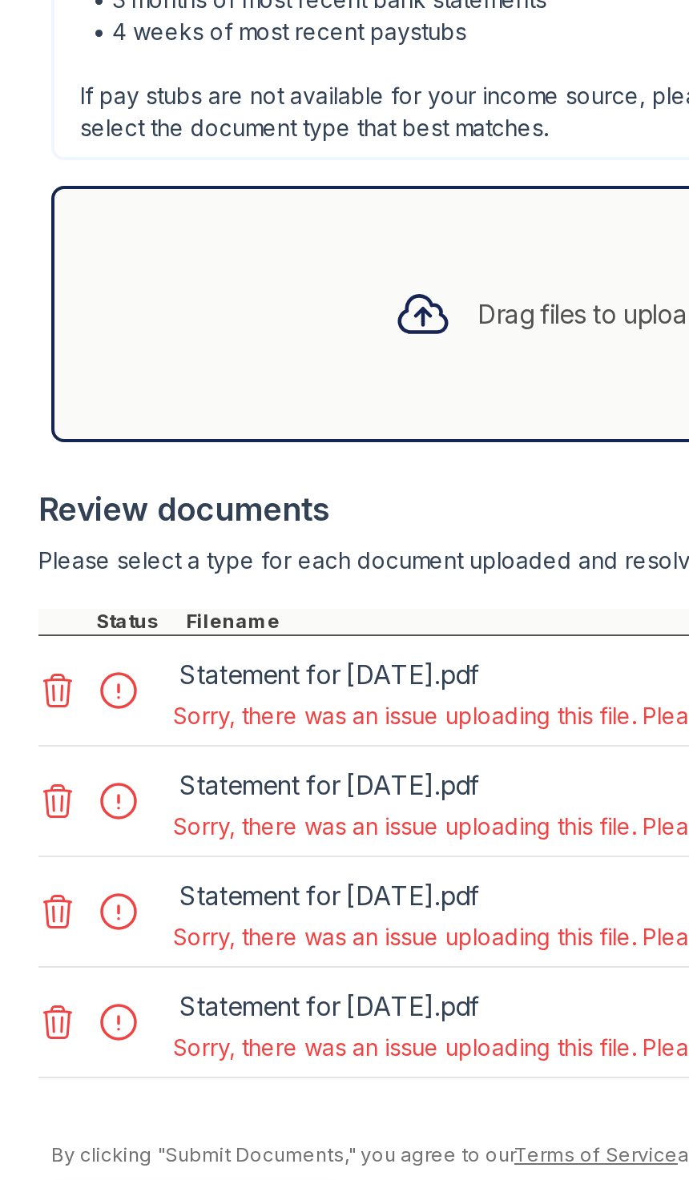
click at [276, 720] on div "Drag files to upload or click here to browse" at bounding box center [341, 747] width 314 height 54
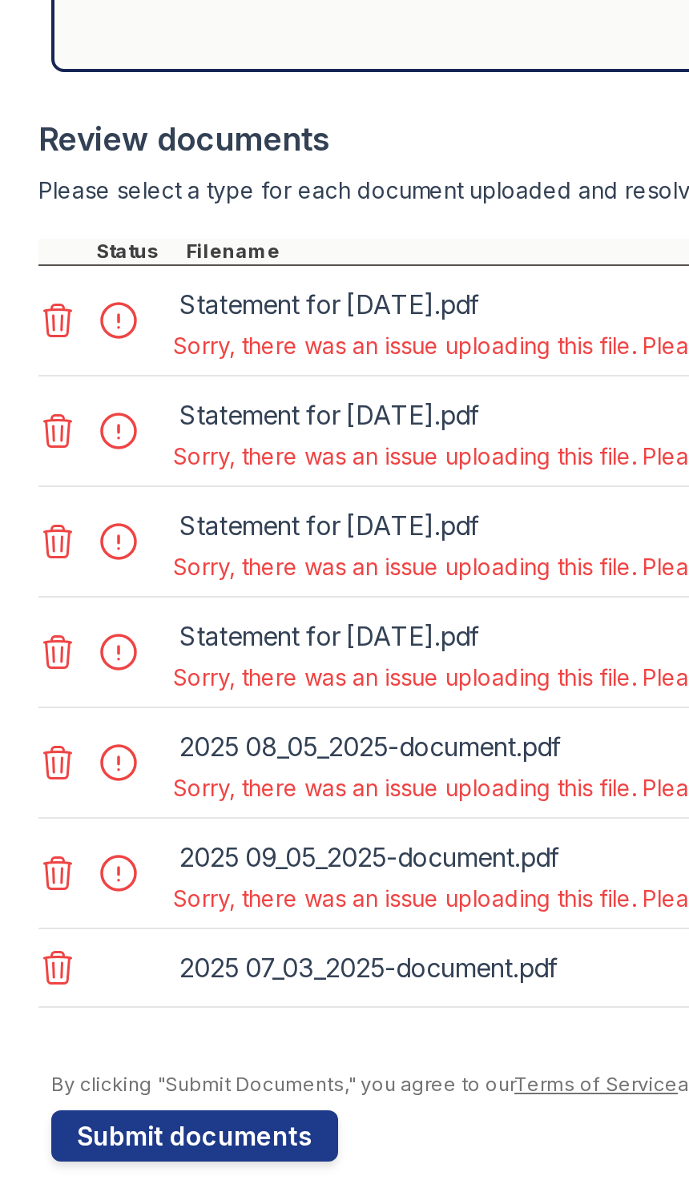
scroll to position [187, 0]
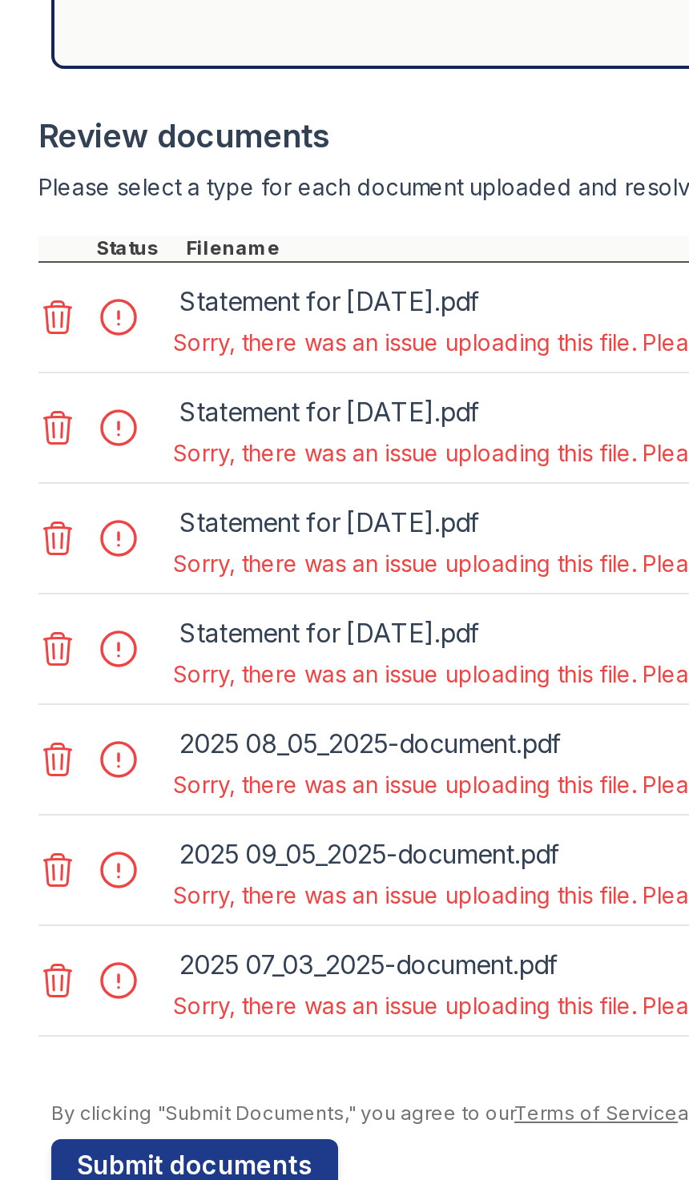
click at [156, 1160] on button "Submit documents" at bounding box center [97, 1173] width 143 height 26
